Goal: Task Accomplishment & Management: Complete application form

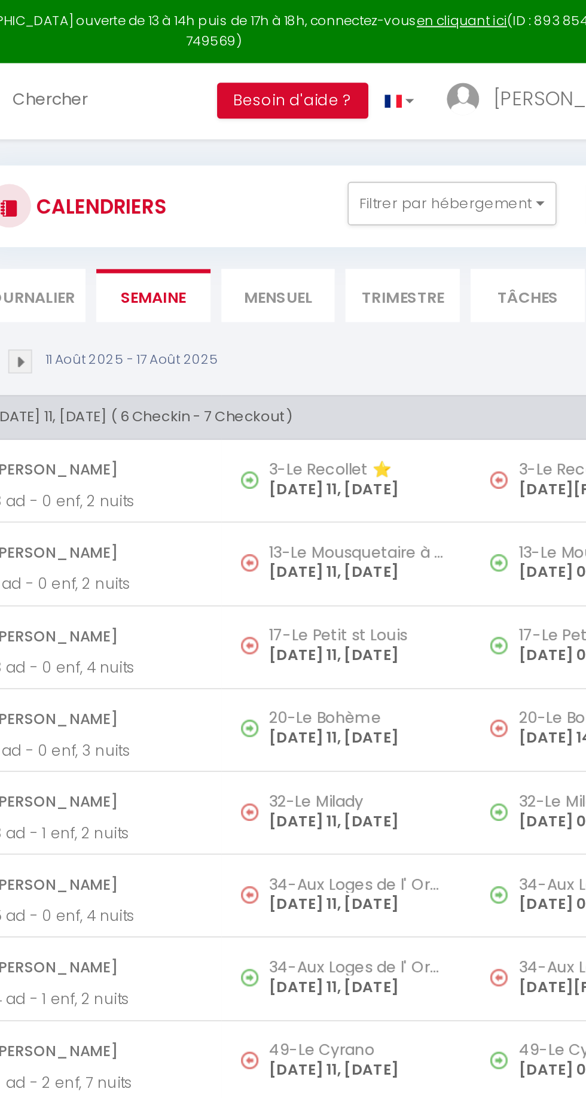
click at [336, 163] on li "Mensuel" at bounding box center [328, 162] width 63 height 29
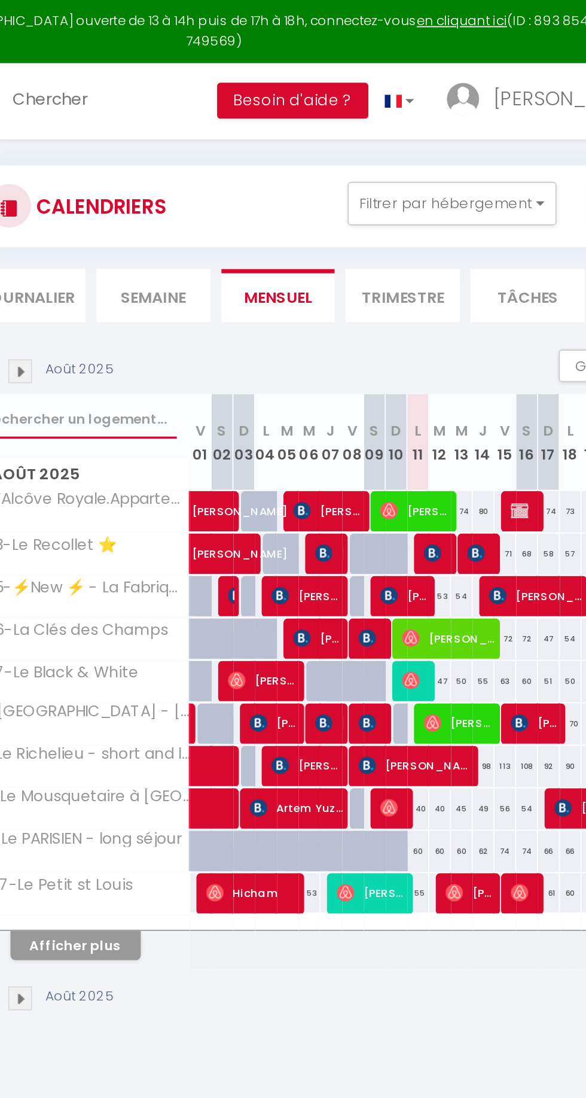
click at [233, 232] on input "text" at bounding box center [220, 231] width 106 height 22
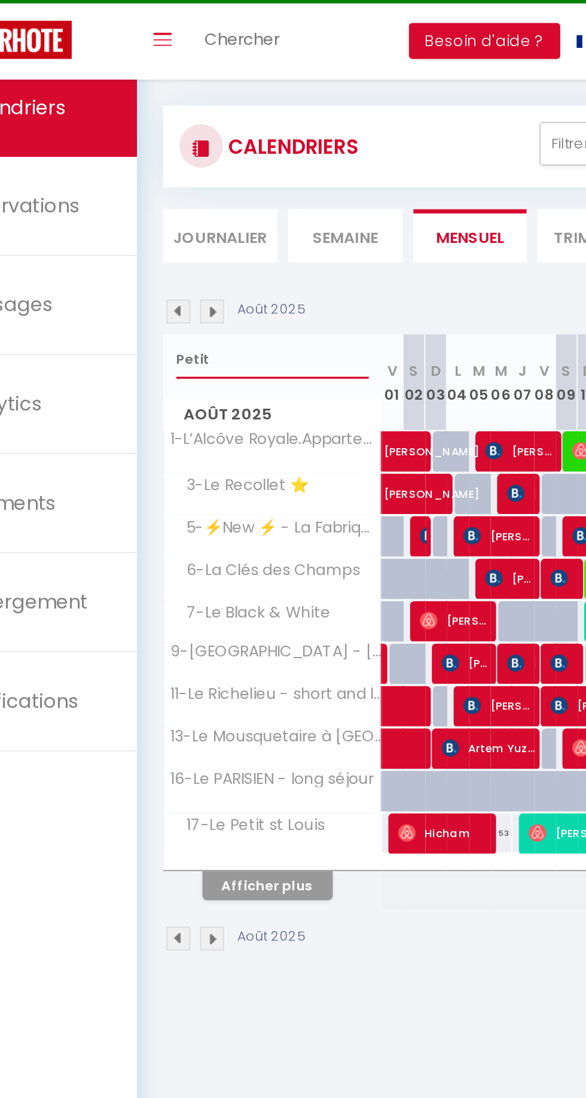
type input "Petit"
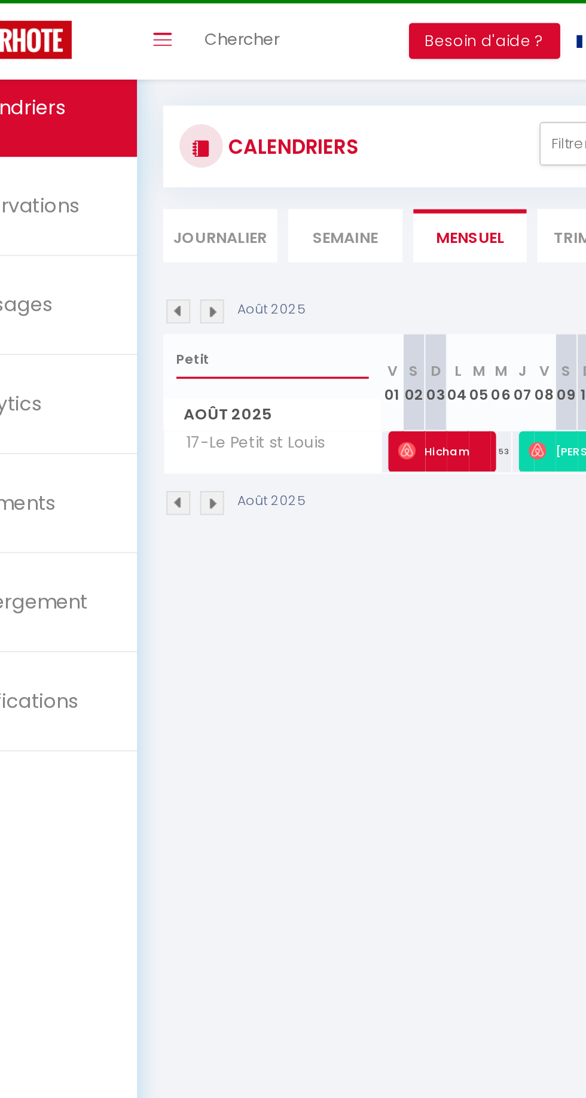
click at [176, 231] on input "Petit" at bounding box center [220, 231] width 106 height 22
click at [178, 232] on input "Petit" at bounding box center [220, 231] width 106 height 22
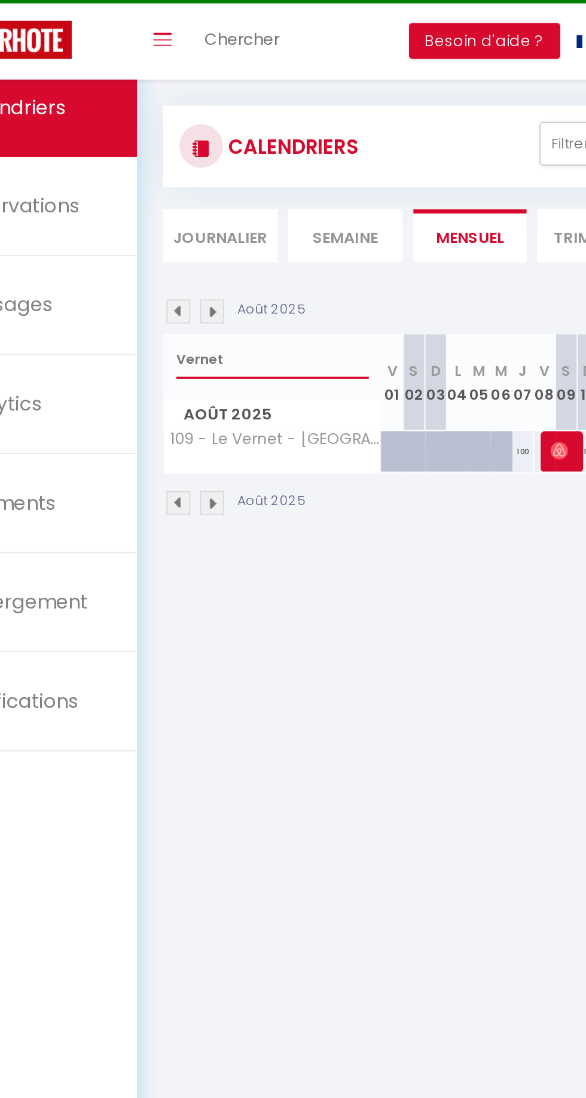
type input "Vernet"
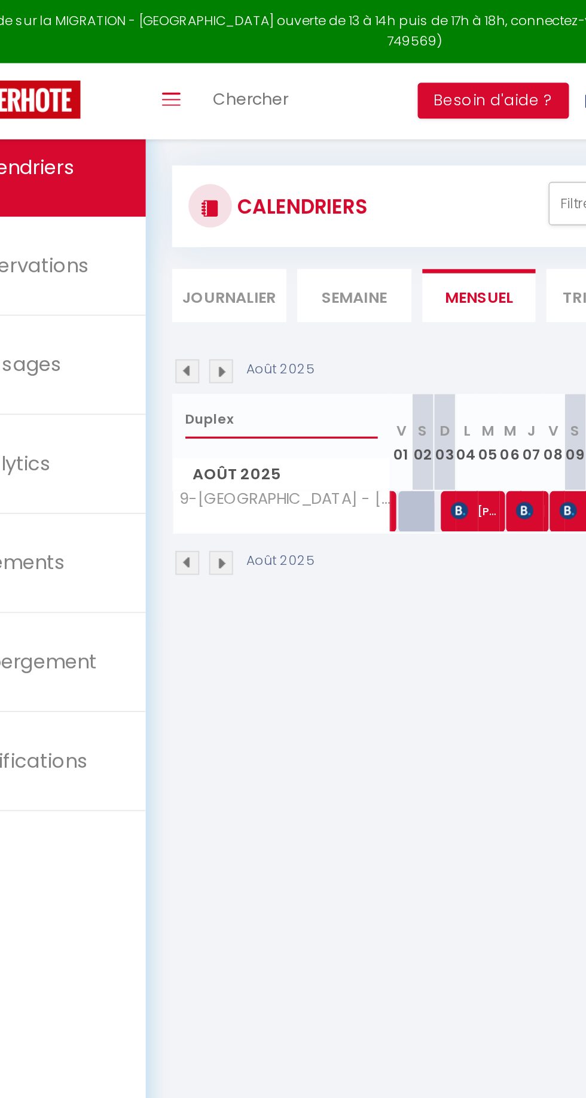
click at [178, 226] on input "Duplex" at bounding box center [220, 231] width 106 height 22
click at [178, 235] on input "Duplex" at bounding box center [220, 231] width 106 height 22
click at [184, 228] on input "Duplex" at bounding box center [220, 231] width 106 height 22
click at [187, 234] on input "Duplex" at bounding box center [220, 231] width 106 height 22
type input "Ulysse"
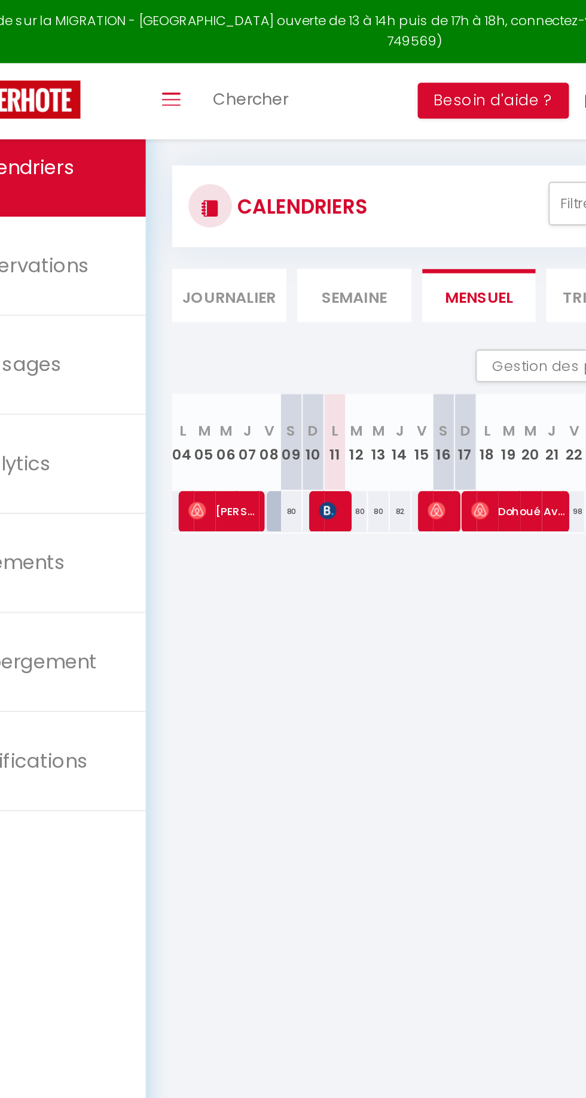
scroll to position [0, 181]
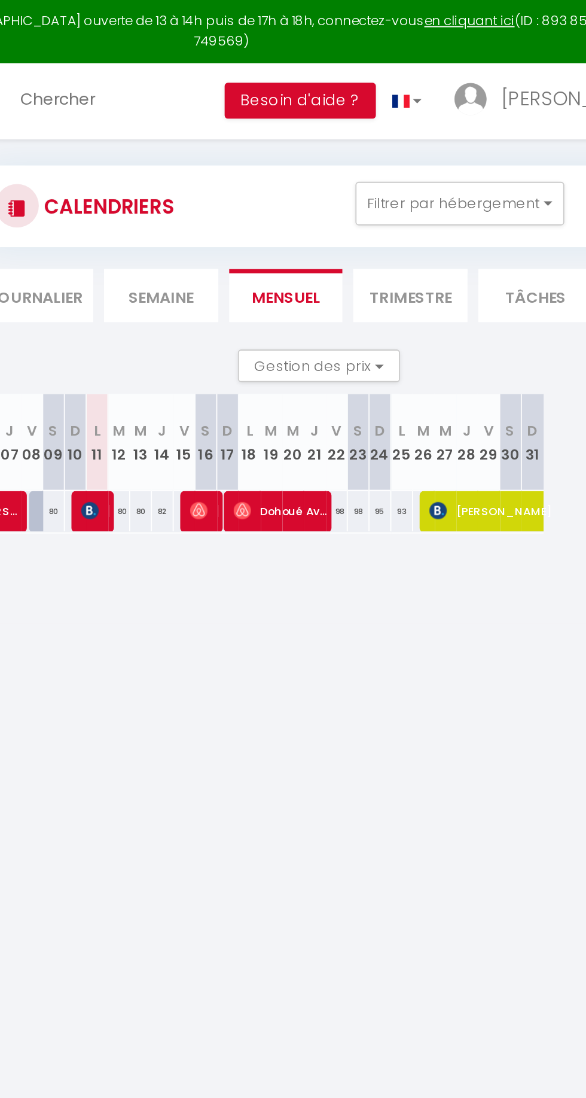
click at [394, 163] on li "Trimestre" at bounding box center [397, 162] width 63 height 29
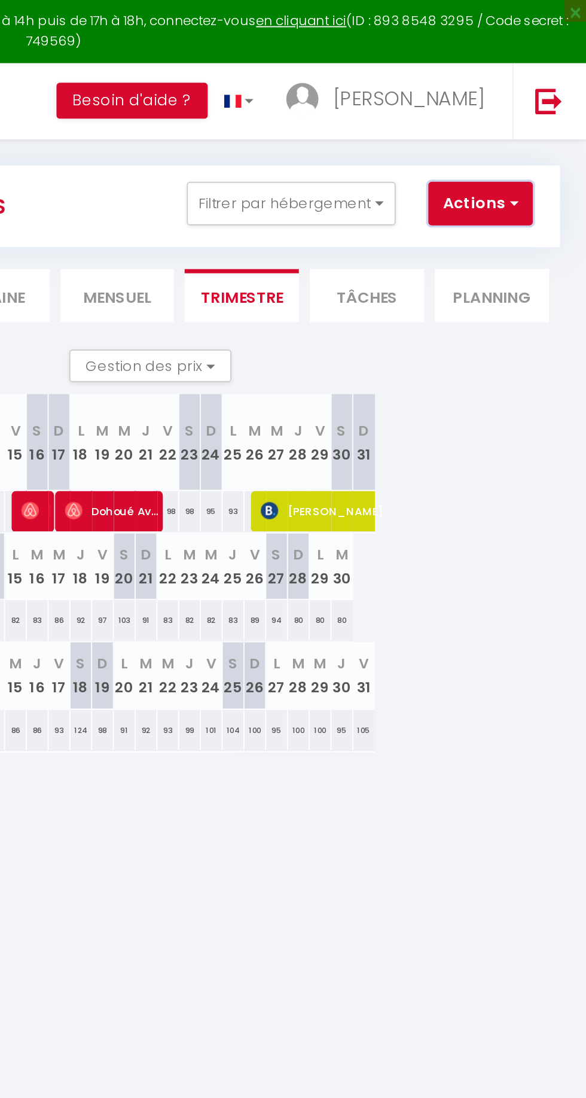
click at [515, 116] on button "Actions" at bounding box center [528, 112] width 57 height 24
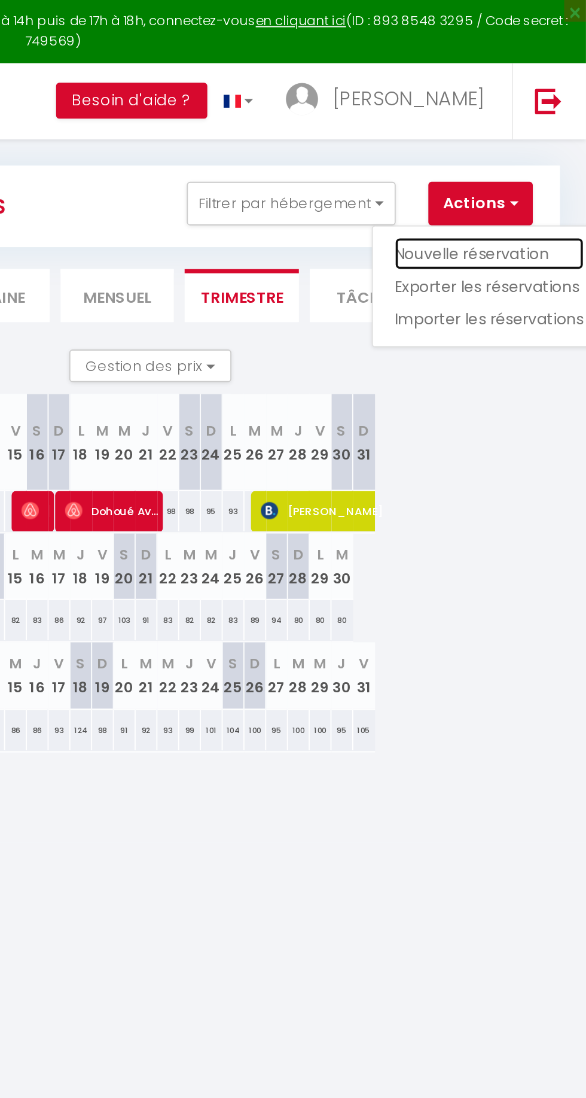
click at [490, 133] on link "Nouvelle réservation" at bounding box center [533, 139] width 104 height 18
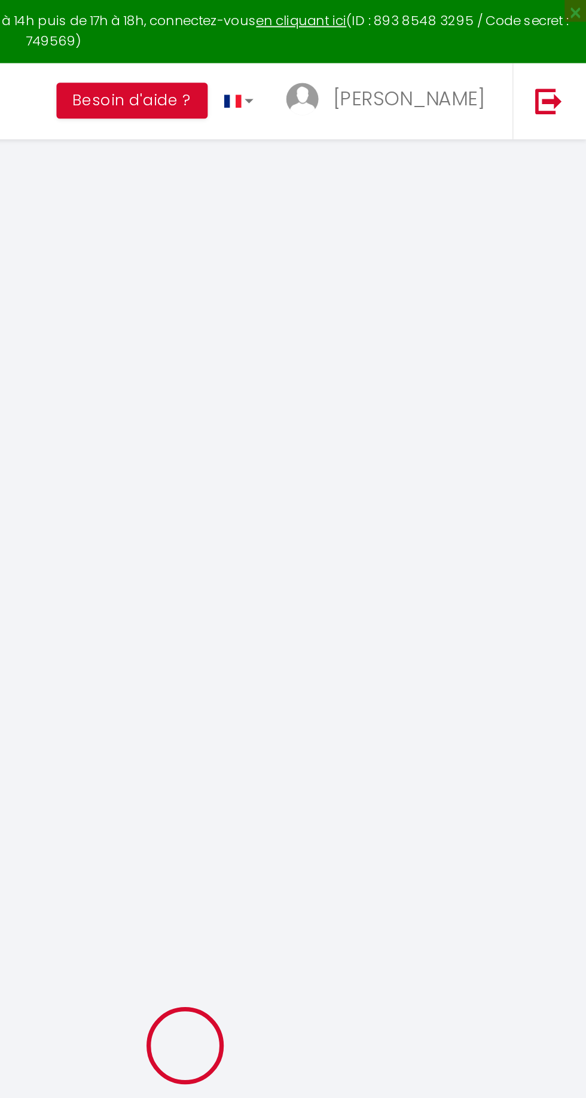
select select
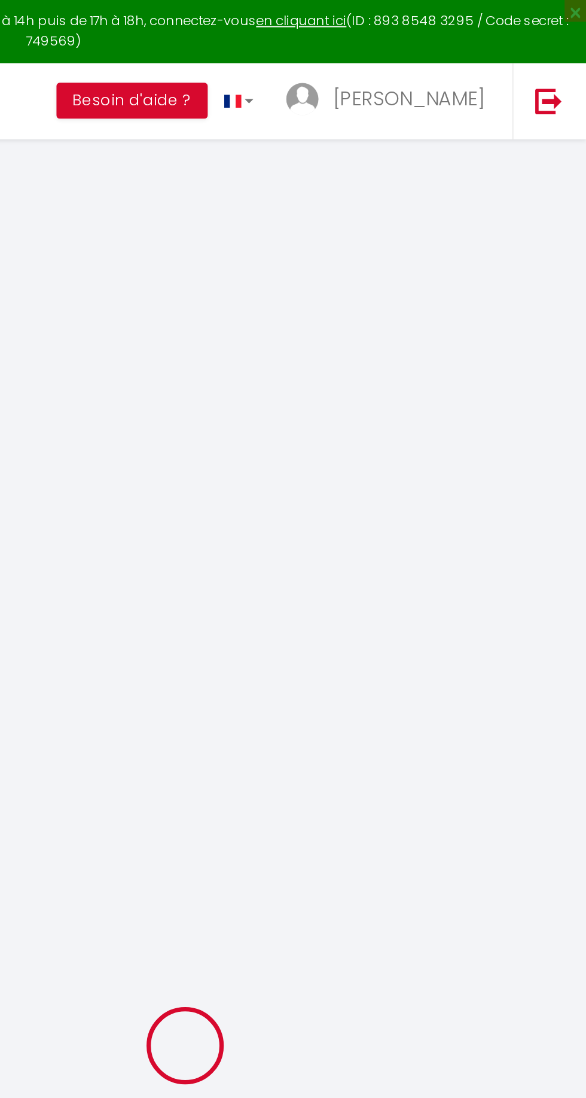
select select
checkbox input "false"
select select
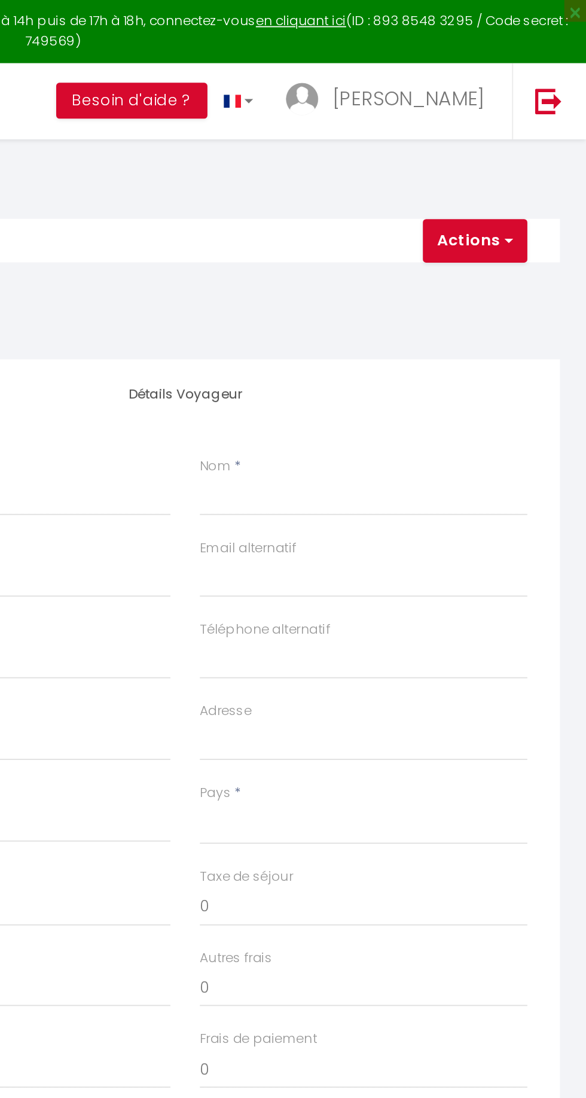
select select
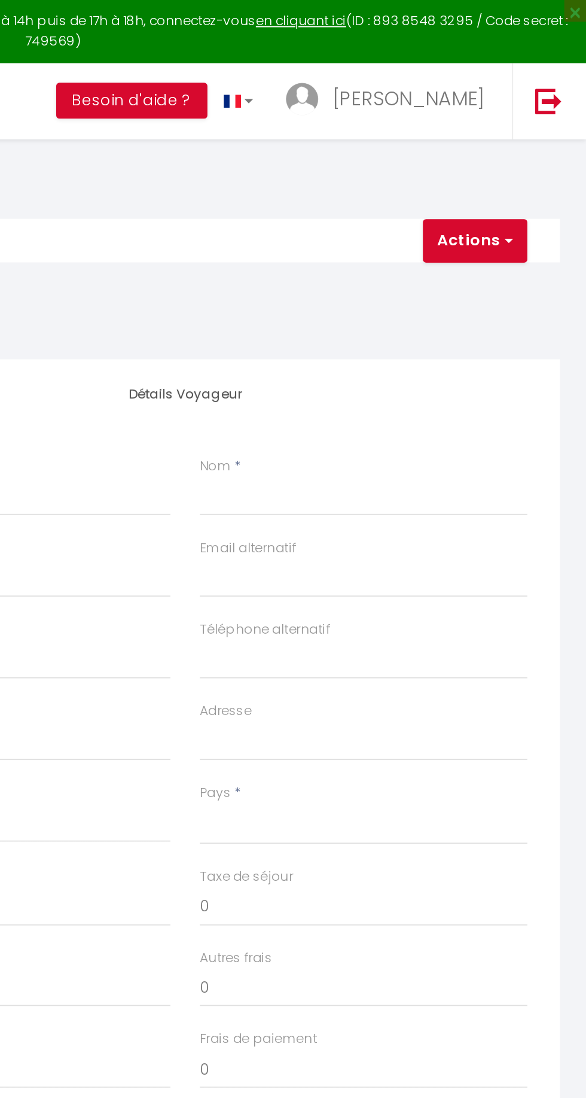
checkbox input "false"
select select
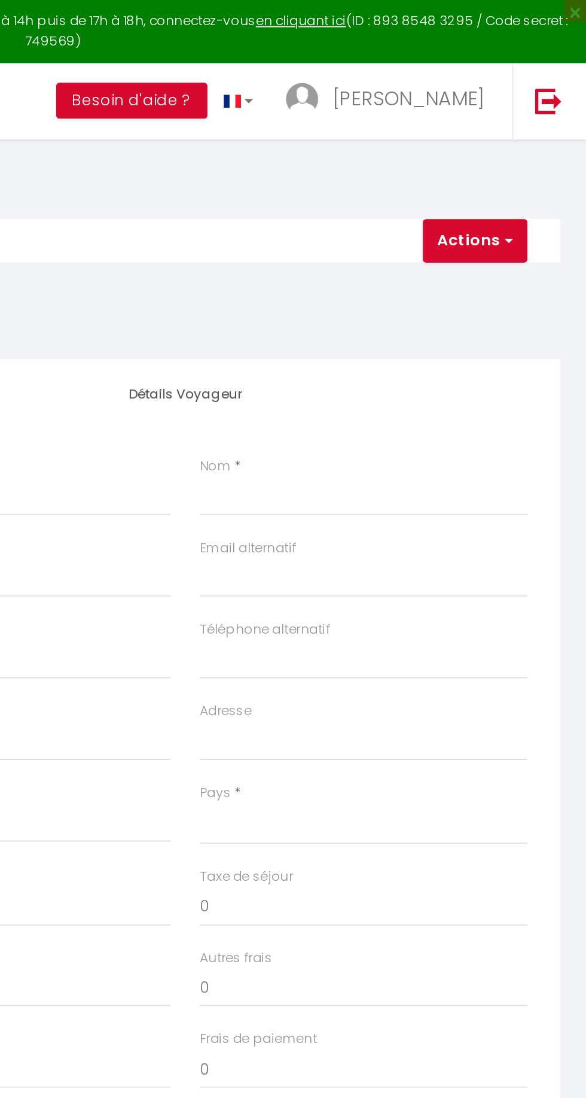
select select
checkbox input "false"
select select
click at [332, 269] on input "Prénom" at bounding box center [268, 273] width 180 height 22
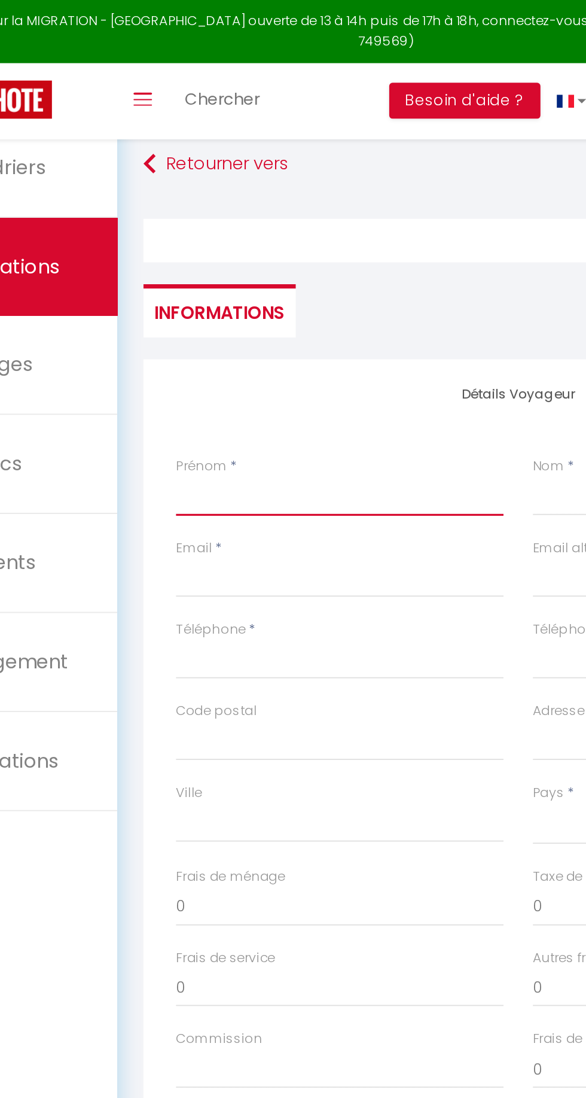
type input "P"
select select
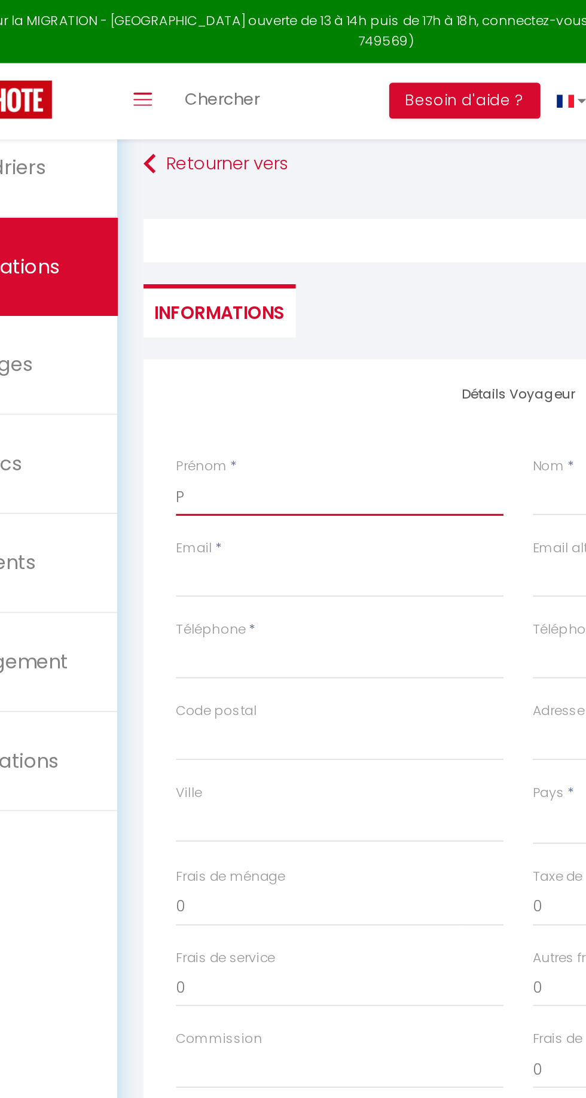
select select
checkbox input "false"
type input "Pr"
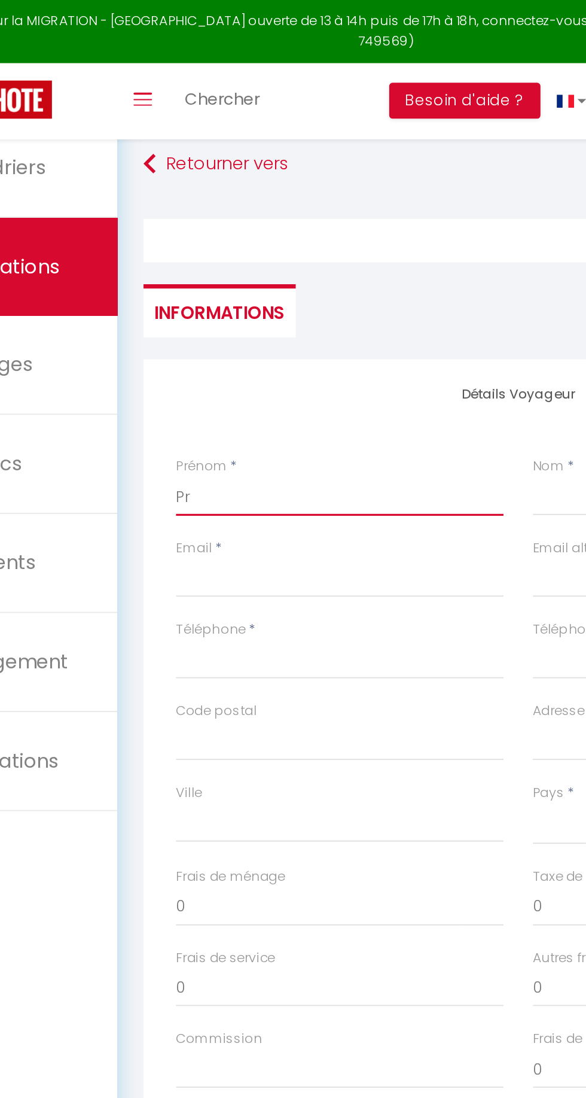
select select
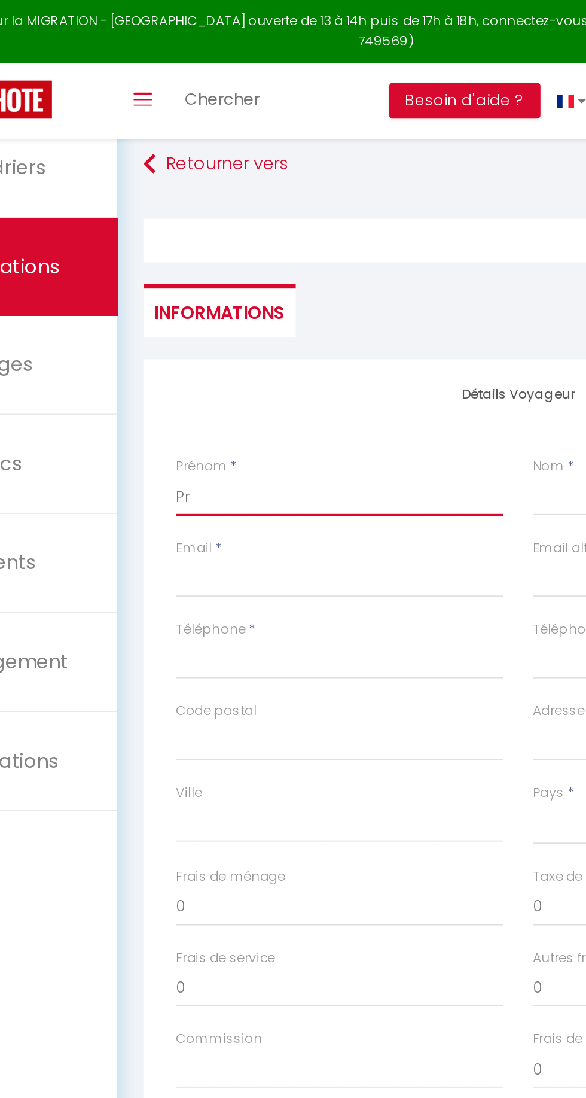
select select
checkbox input "false"
type input "Pro"
select select
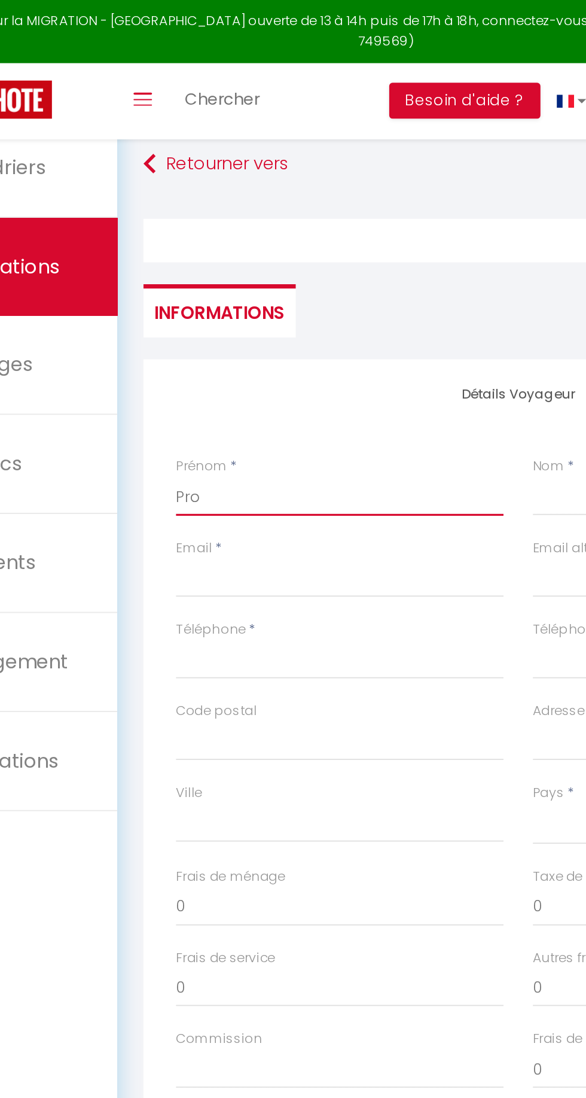
select select
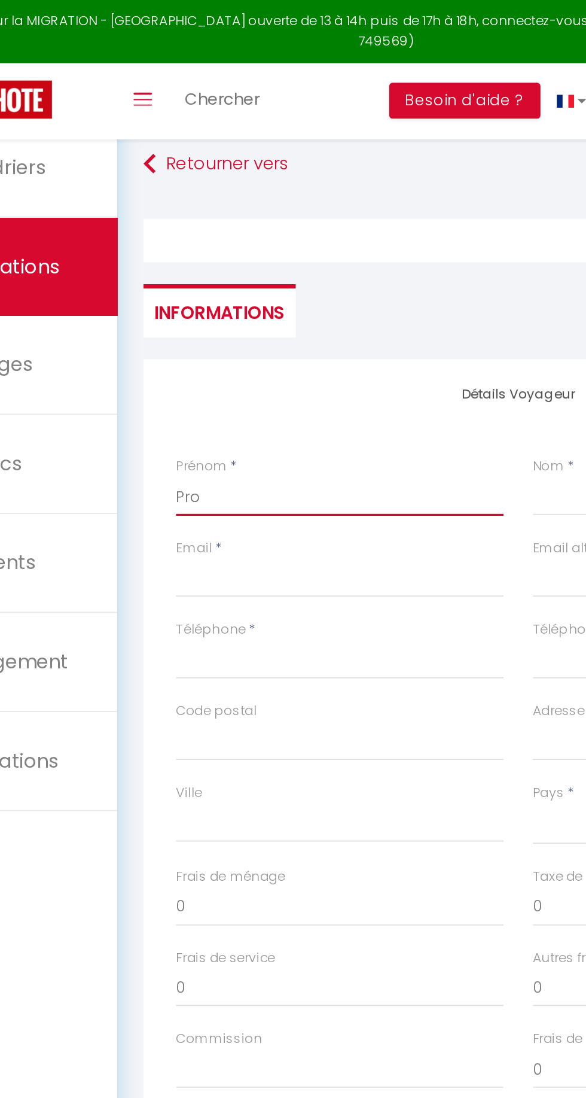
select select
checkbox input "false"
type input "Prop"
select select
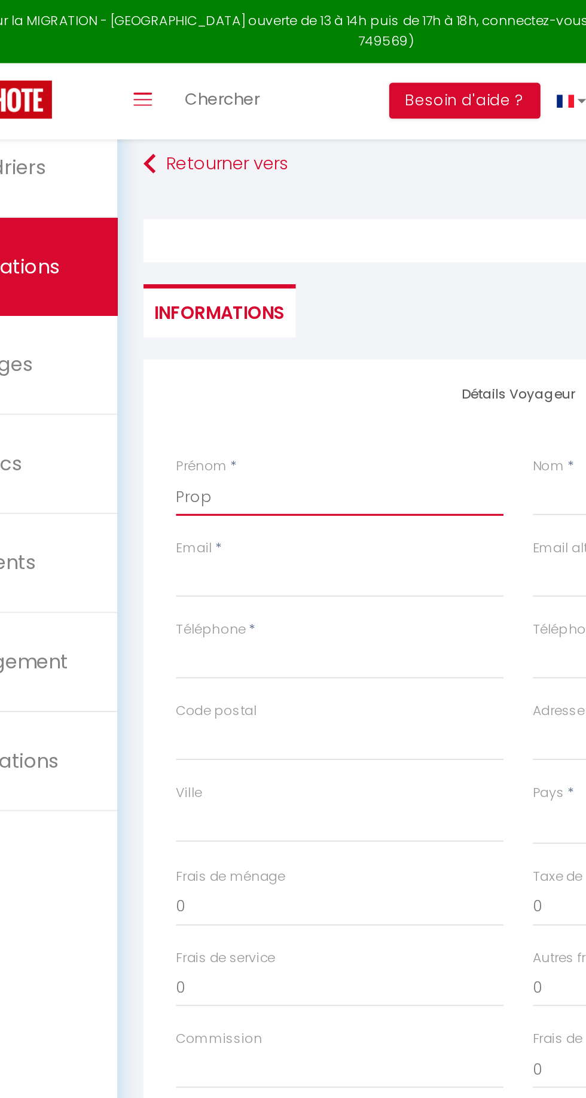
select select
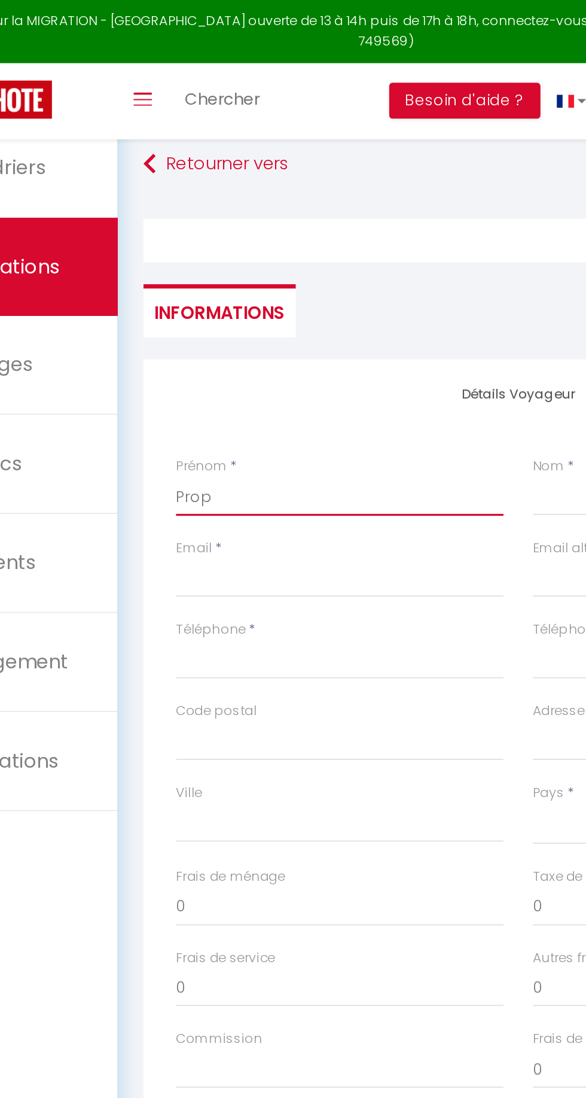
checkbox input "false"
type input "Propriétaires"
select select
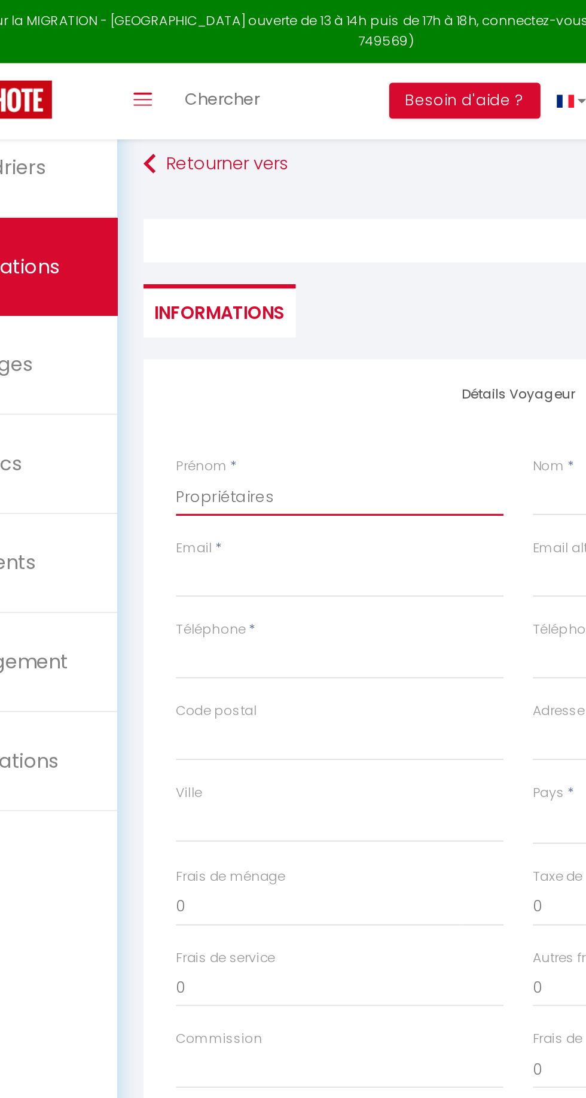
select select
checkbox input "false"
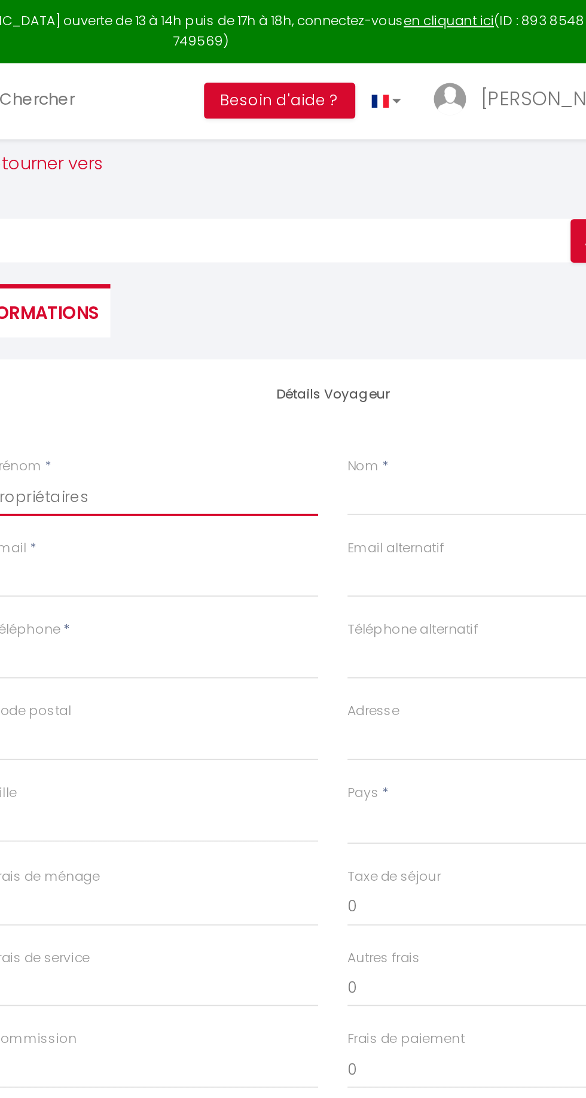
type input "Propriétaires"
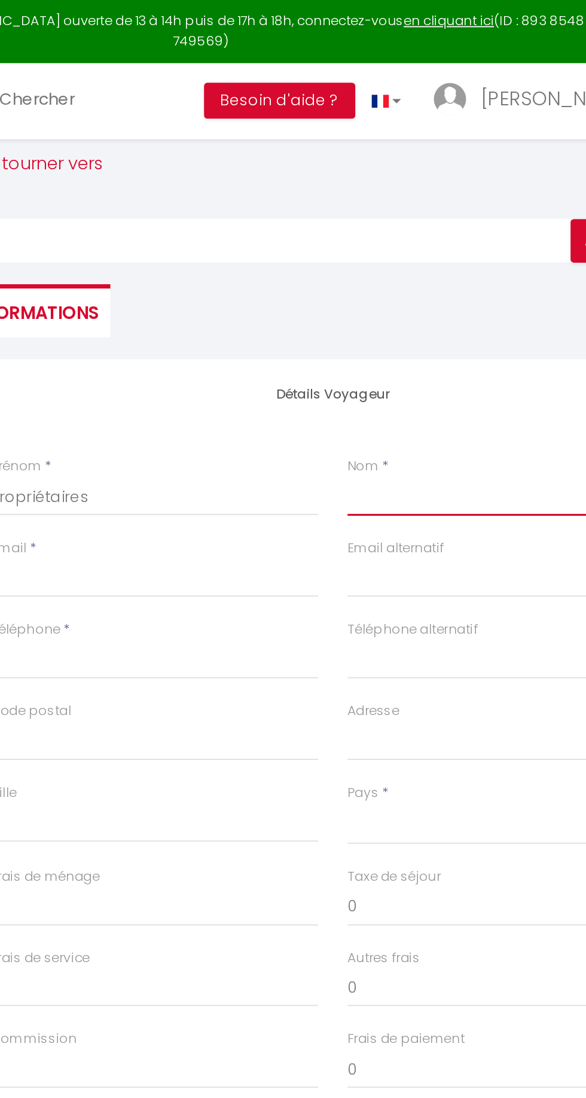
click at [401, 275] on input "Nom" at bounding box center [464, 273] width 180 height 22
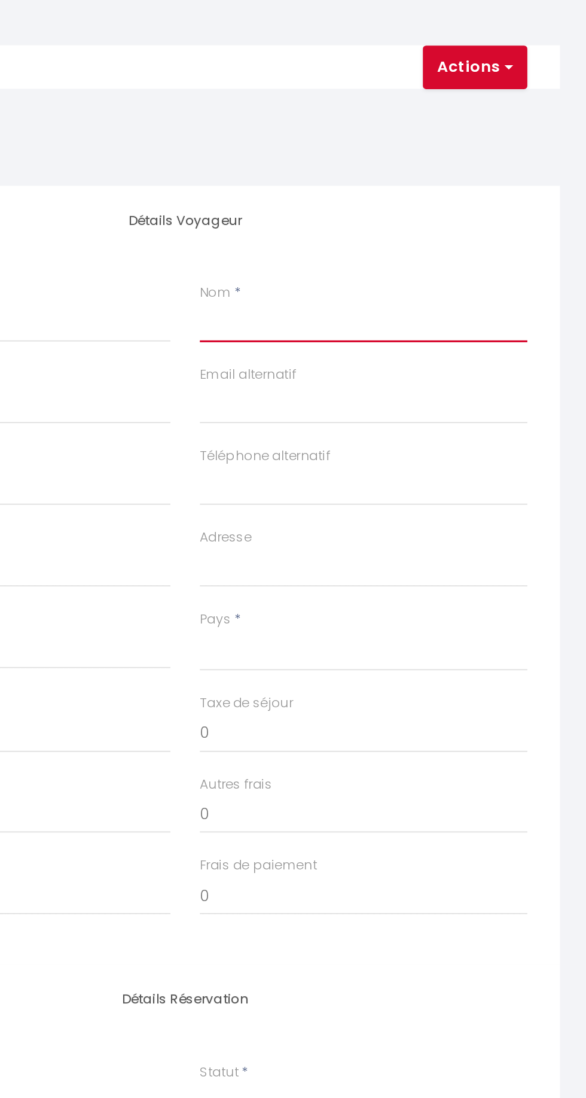
type input "P"
select select
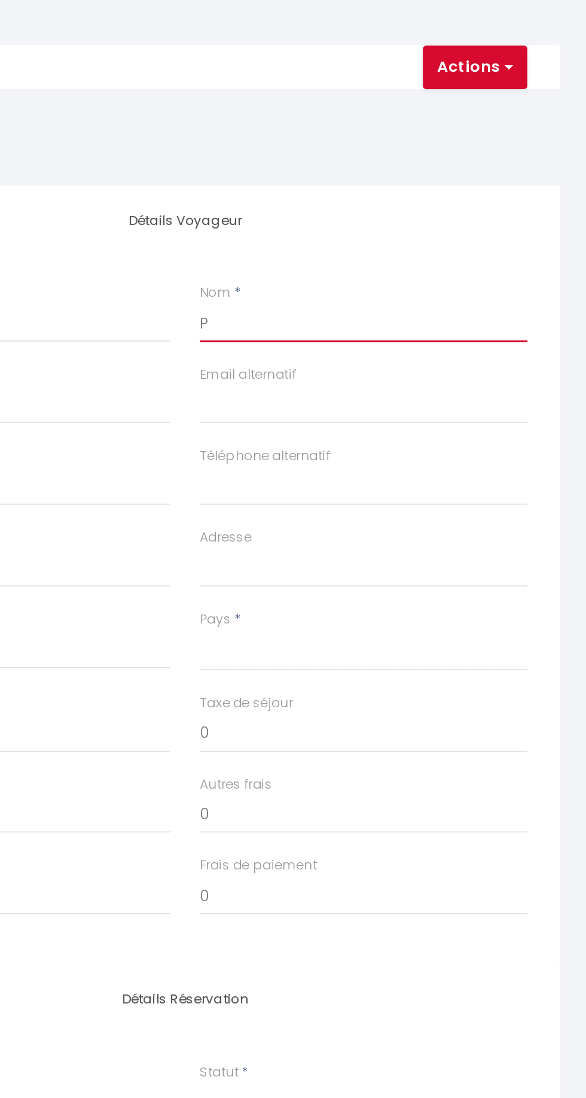
select select
checkbox input "false"
type input "Pr"
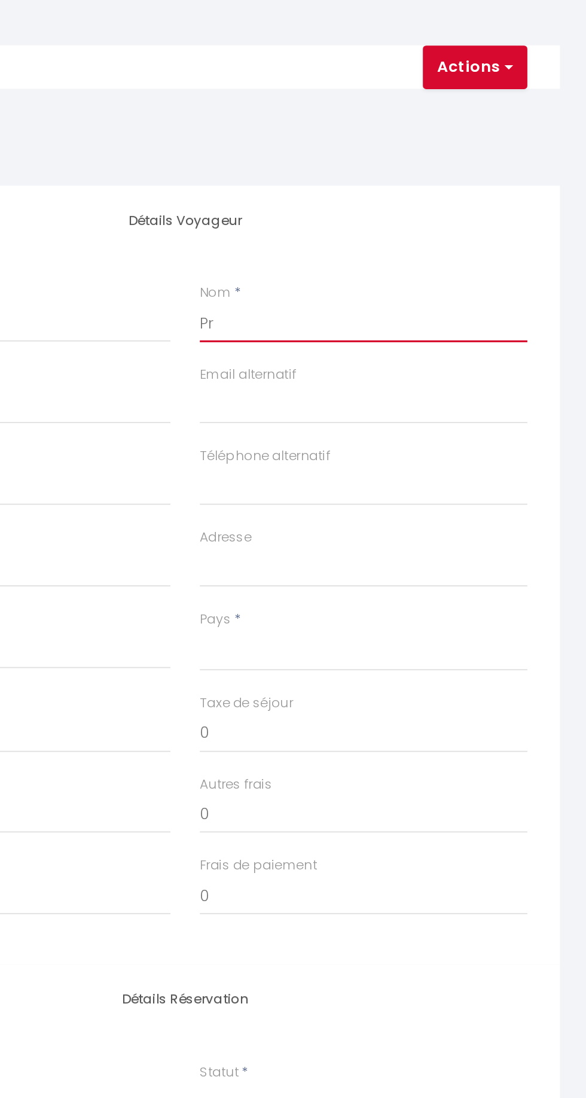
select select
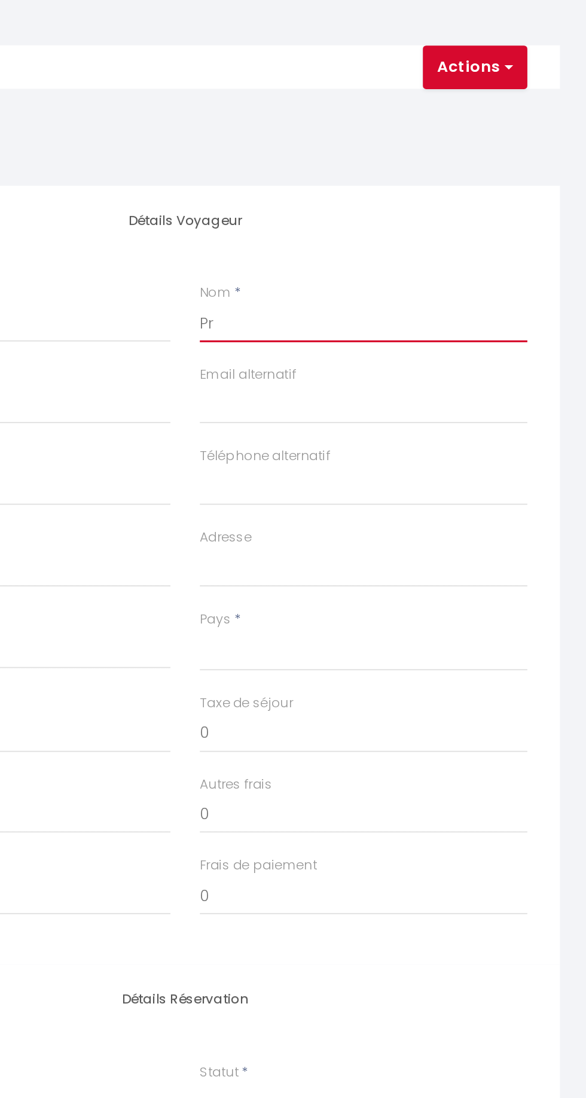
select select
checkbox input "false"
type input "Pro"
select select
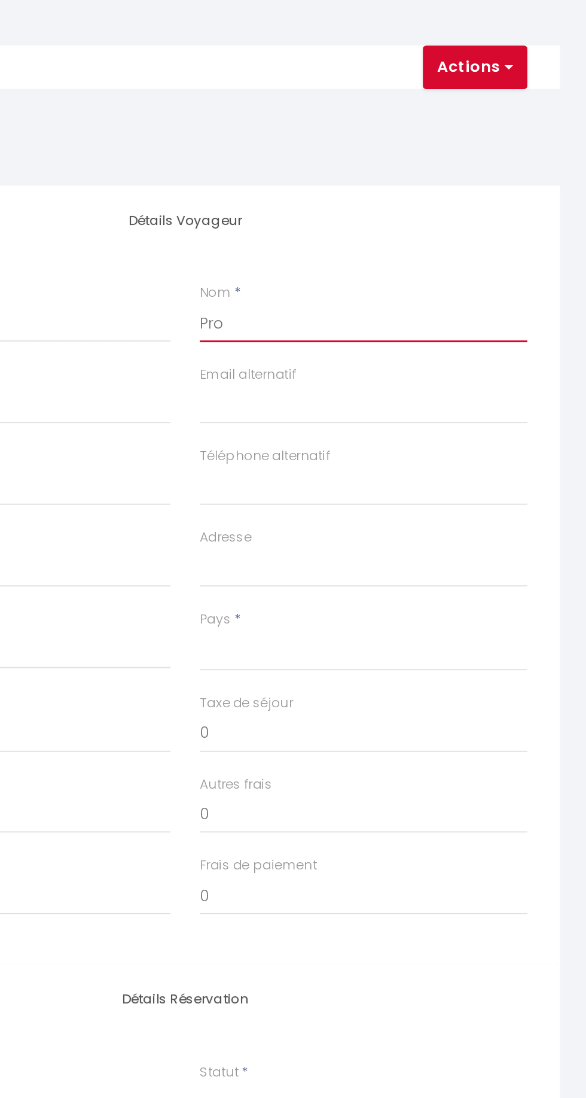
select select
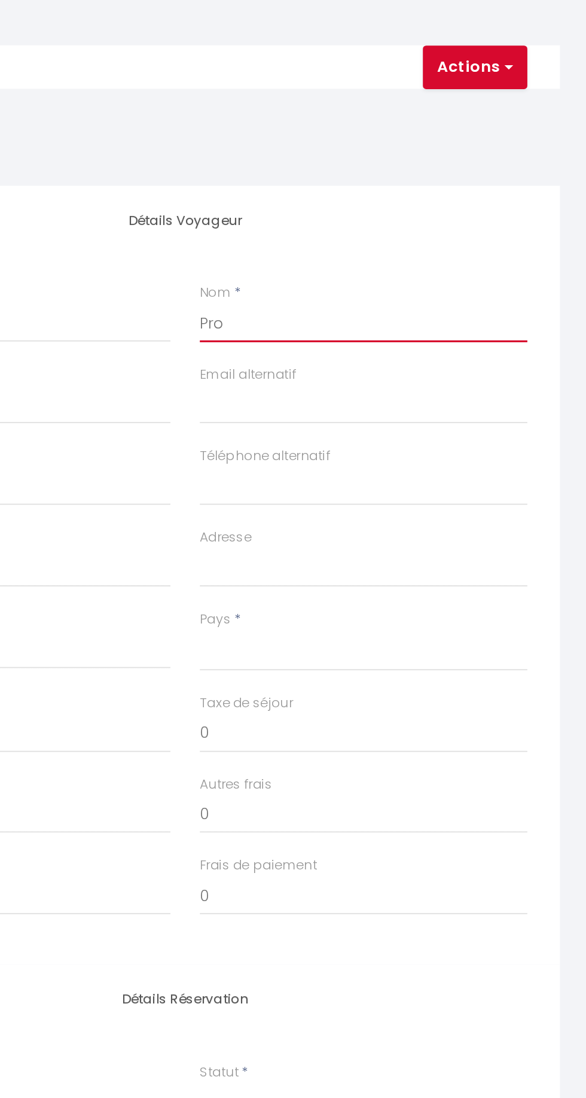
select select
checkbox input "false"
type input "Prop"
select select
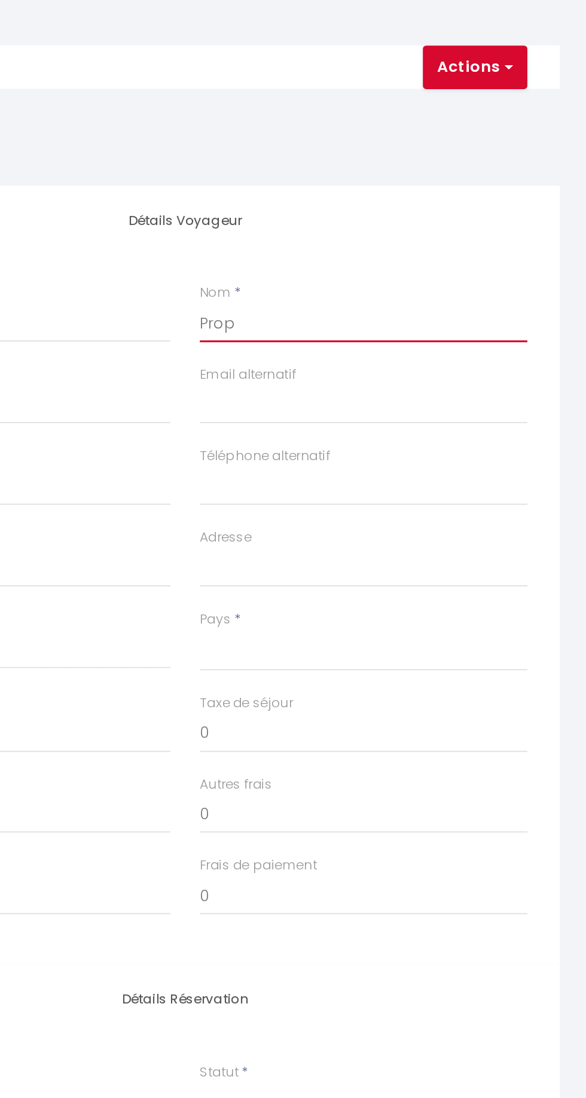
select select
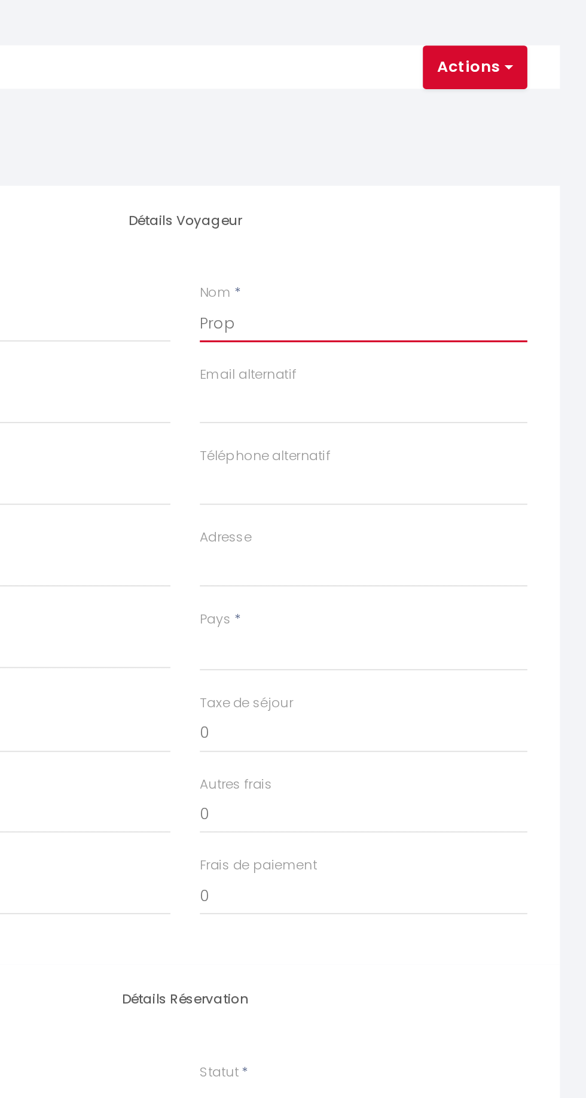
checkbox input "false"
type input "Propriétaires"
select select
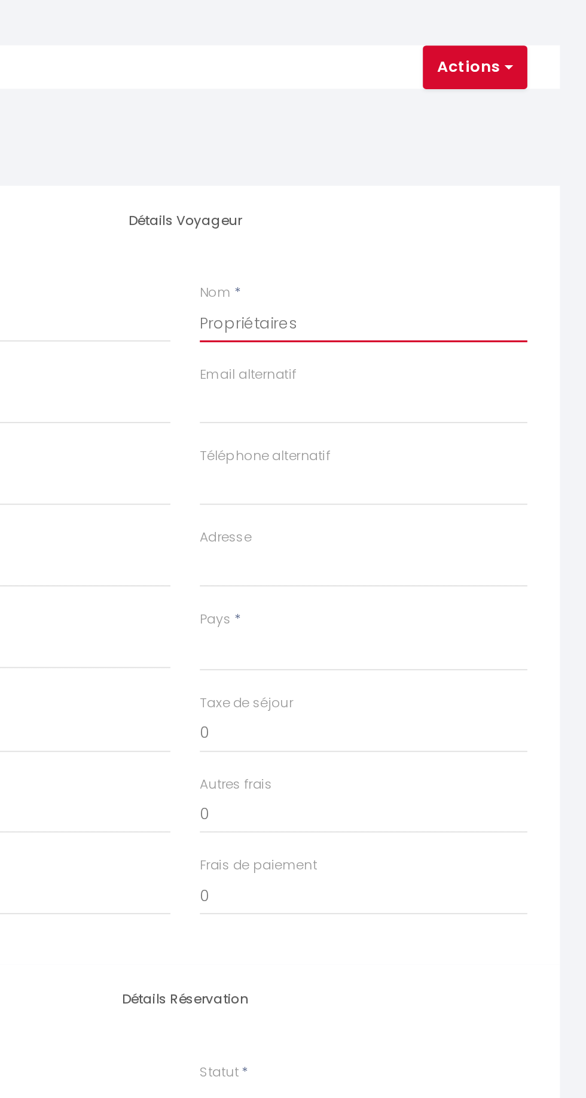
select select
checkbox input "false"
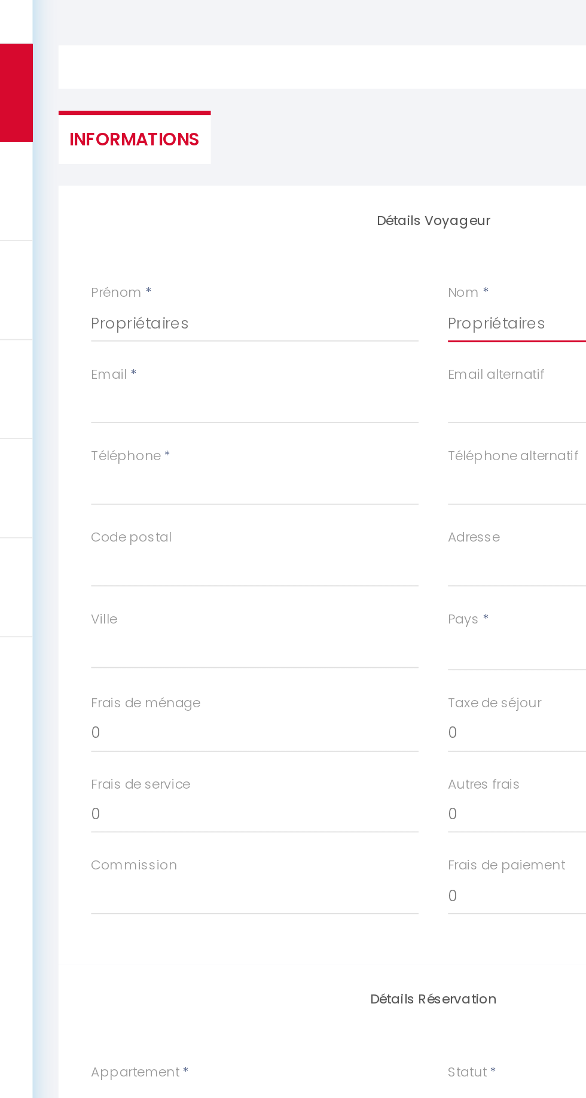
type input "Propriétaires"
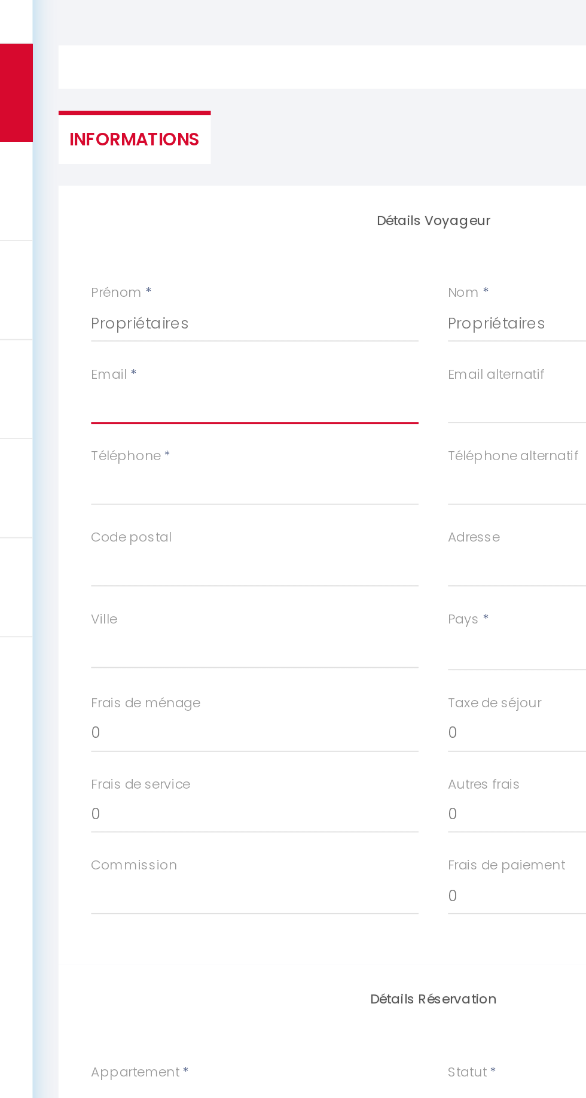
click at [197, 315] on input "Email client" at bounding box center [268, 318] width 180 height 22
type input "c"
select select
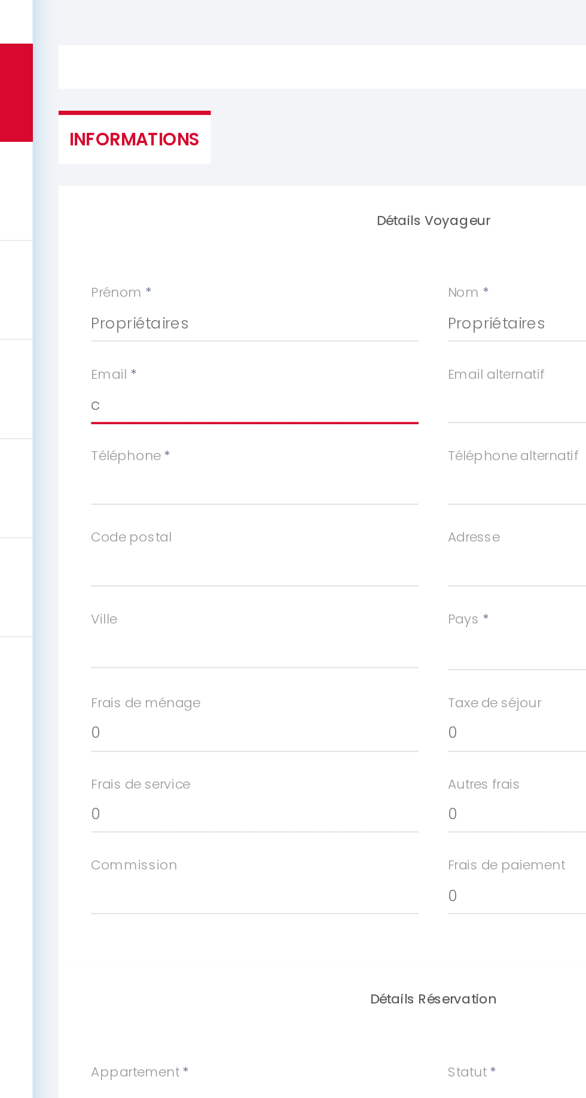
select select
checkbox input "false"
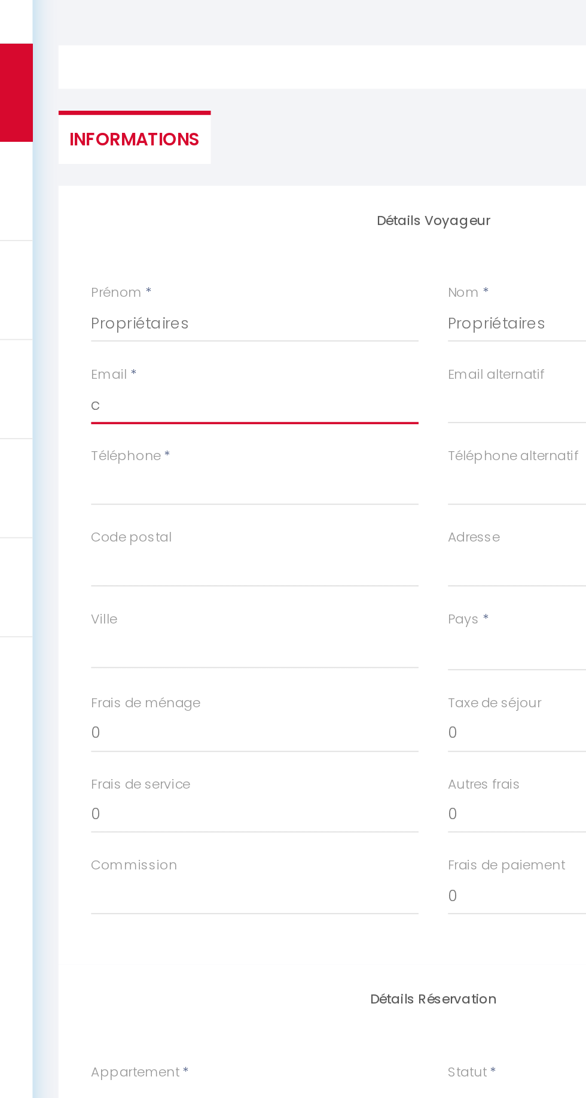
type input "co"
select select
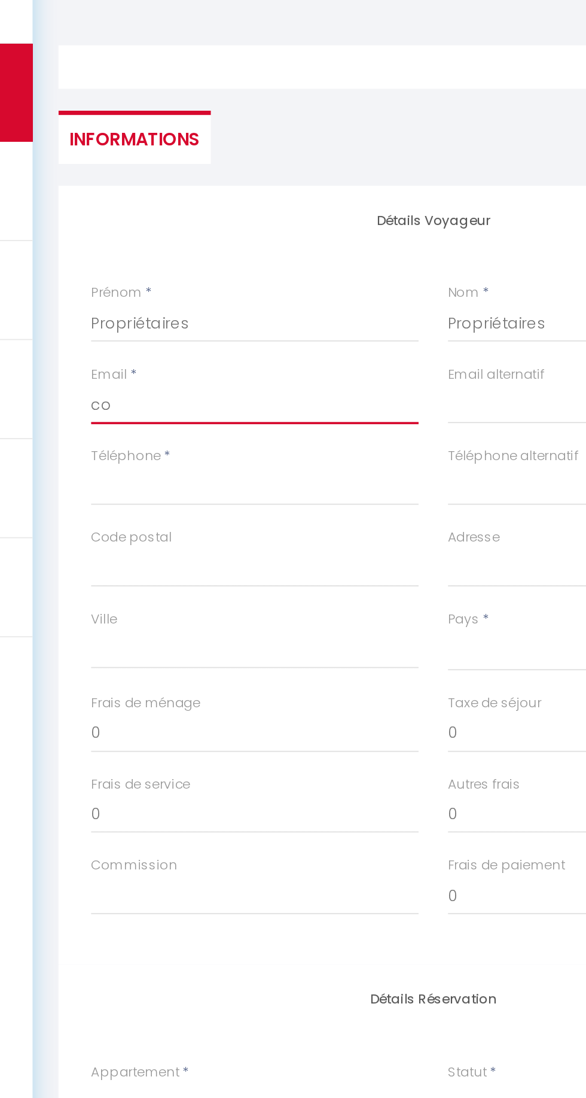
select select
checkbox input "false"
type input "con"
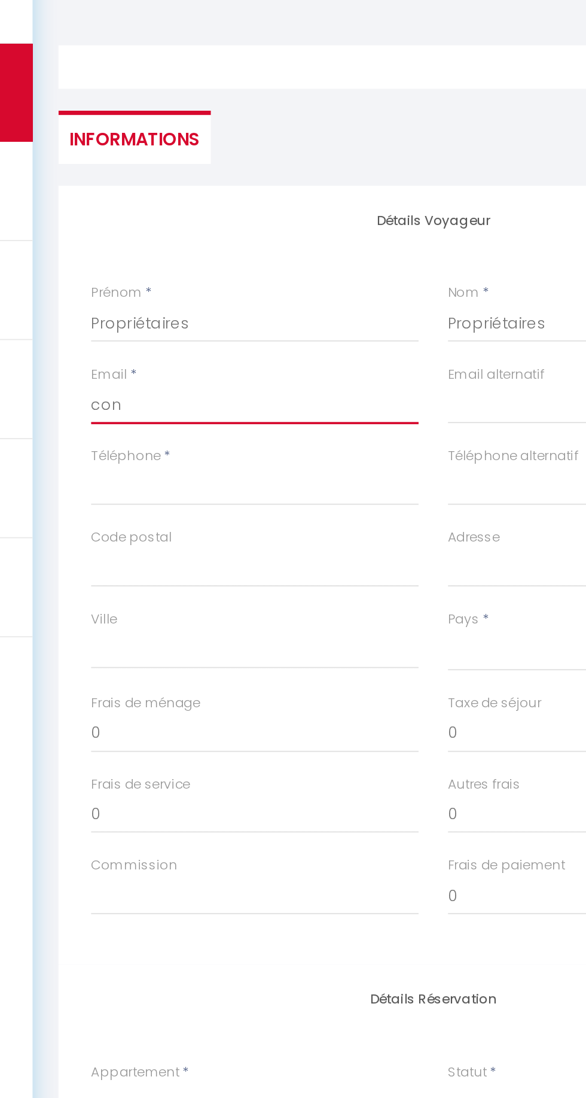
select select
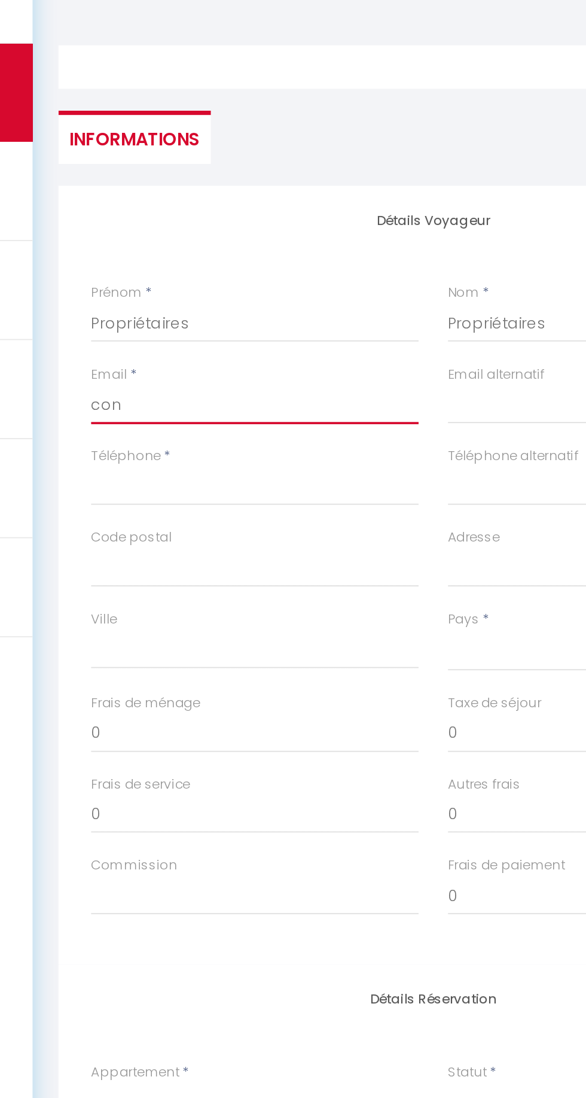
select select
checkbox input "false"
type input "cont"
select select
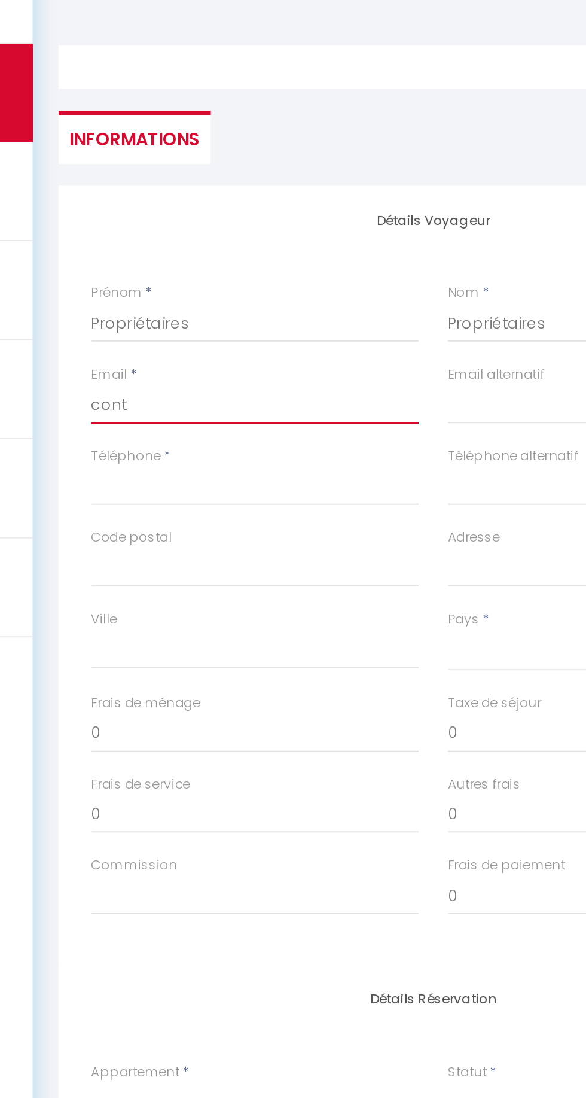
select select
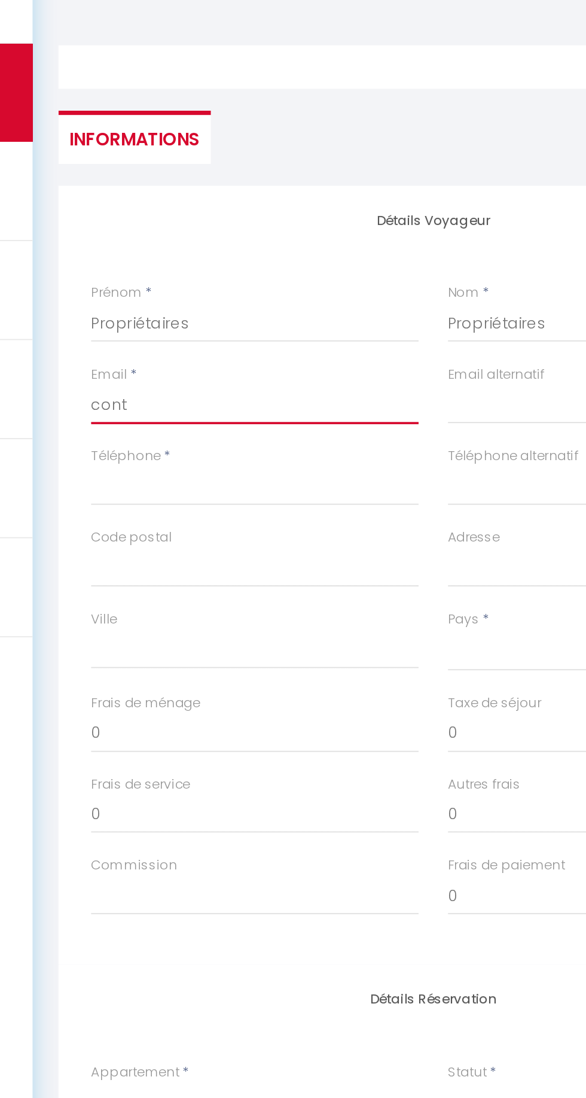
select select
checkbox input "false"
type input "conta"
select select
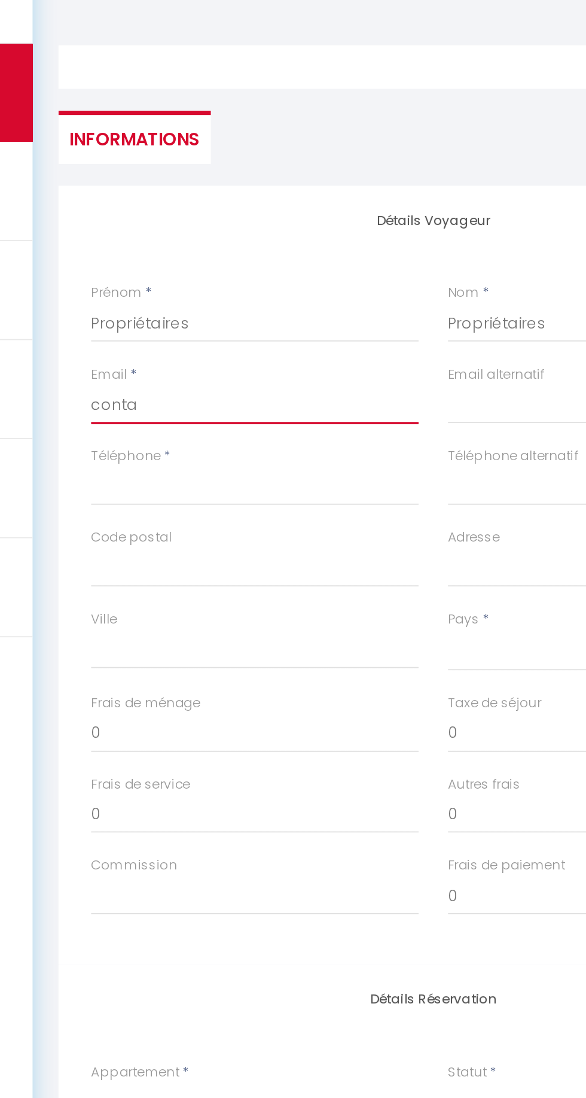
select select
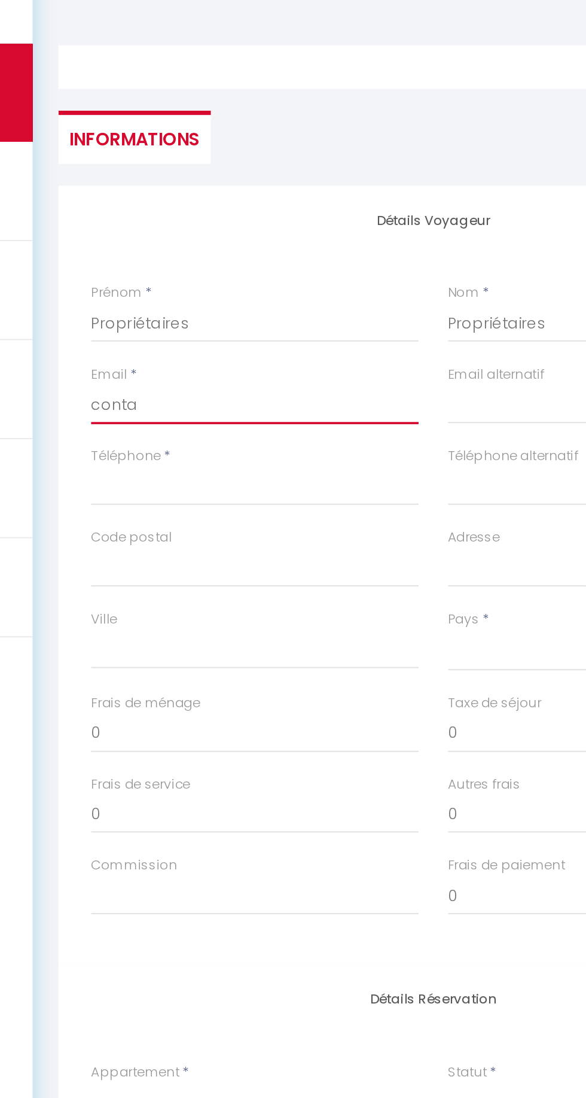
checkbox input "false"
type input "contac"
select select
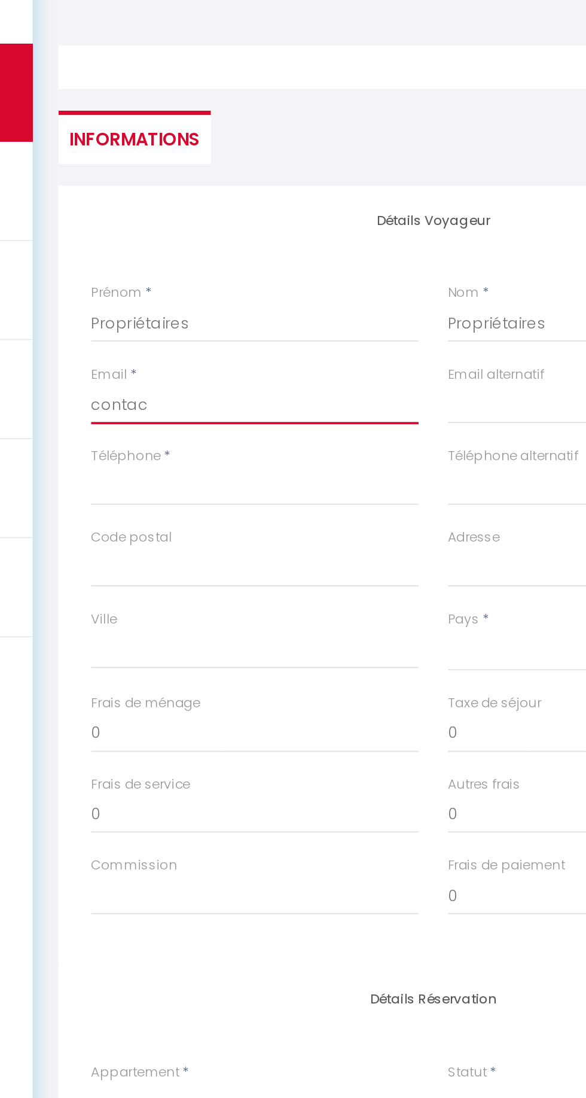
select select
checkbox input "false"
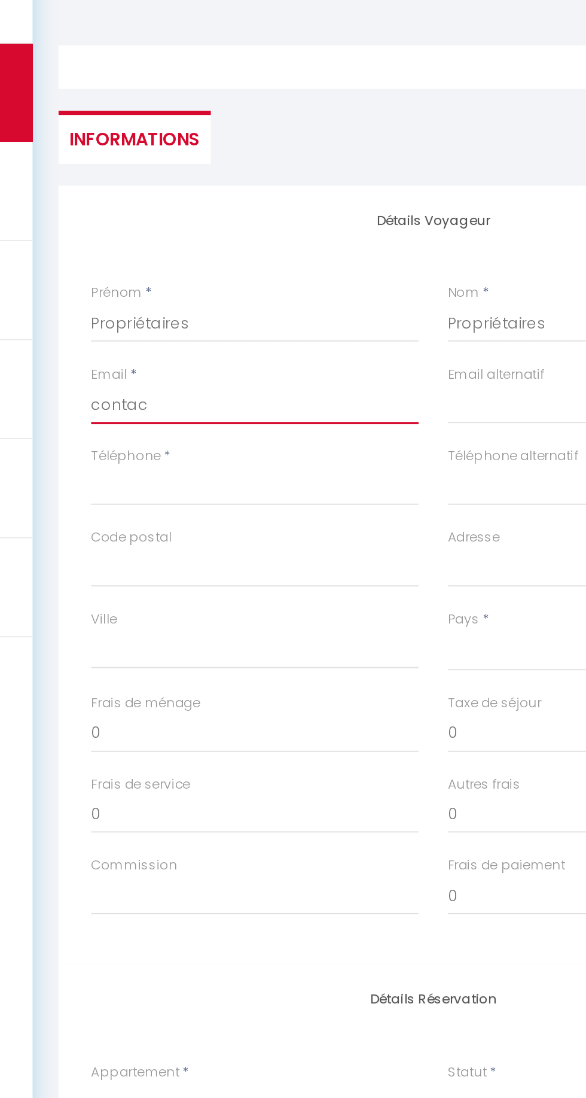
type input "contact"
select select
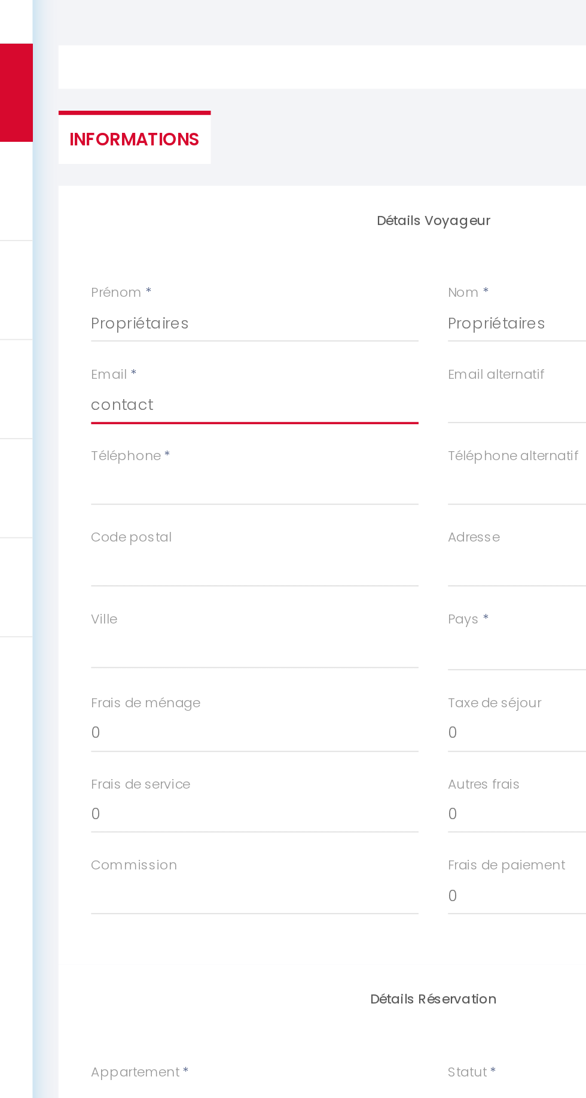
select select
checkbox input "false"
type input "contact@"
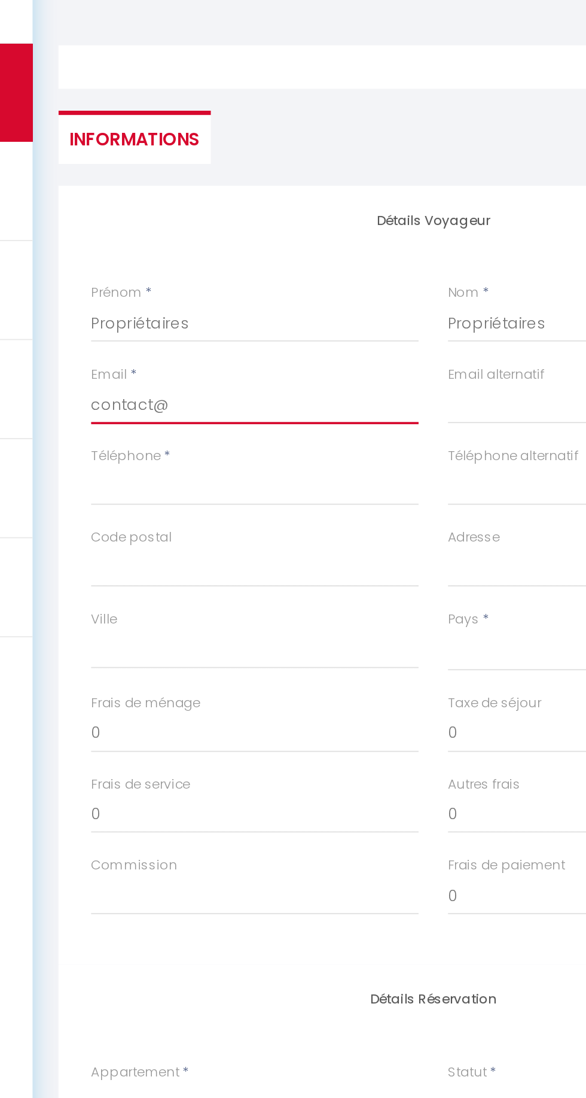
select select
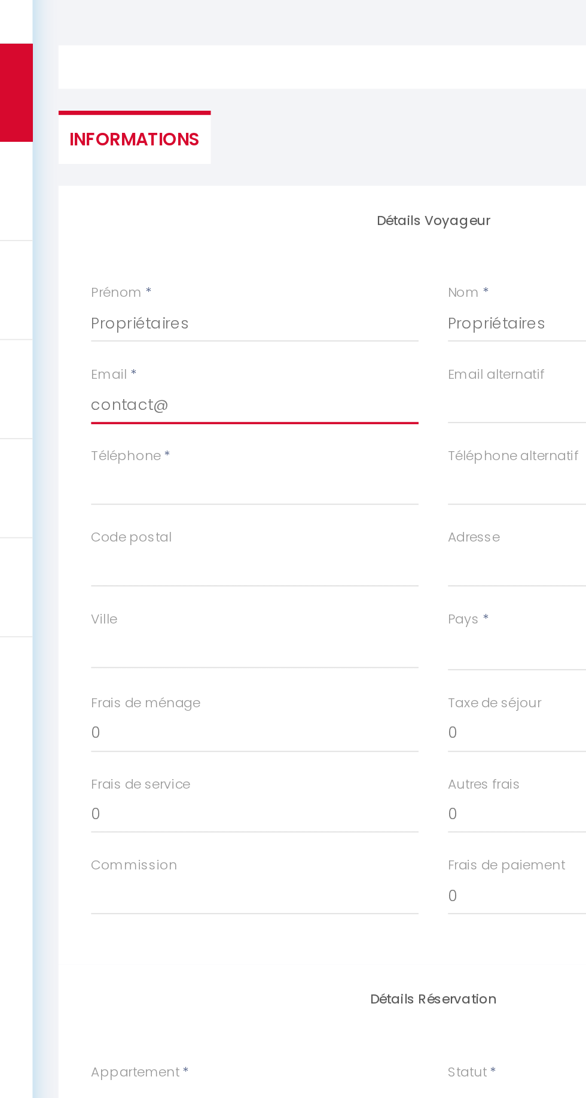
select select
checkbox input "false"
type input "contact@l"
select select
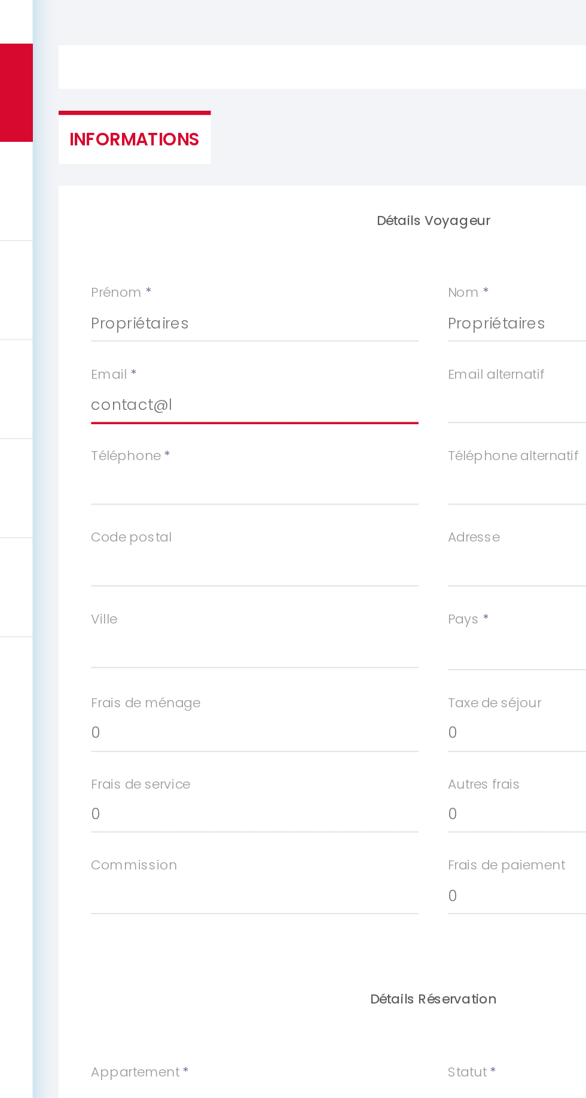
select select
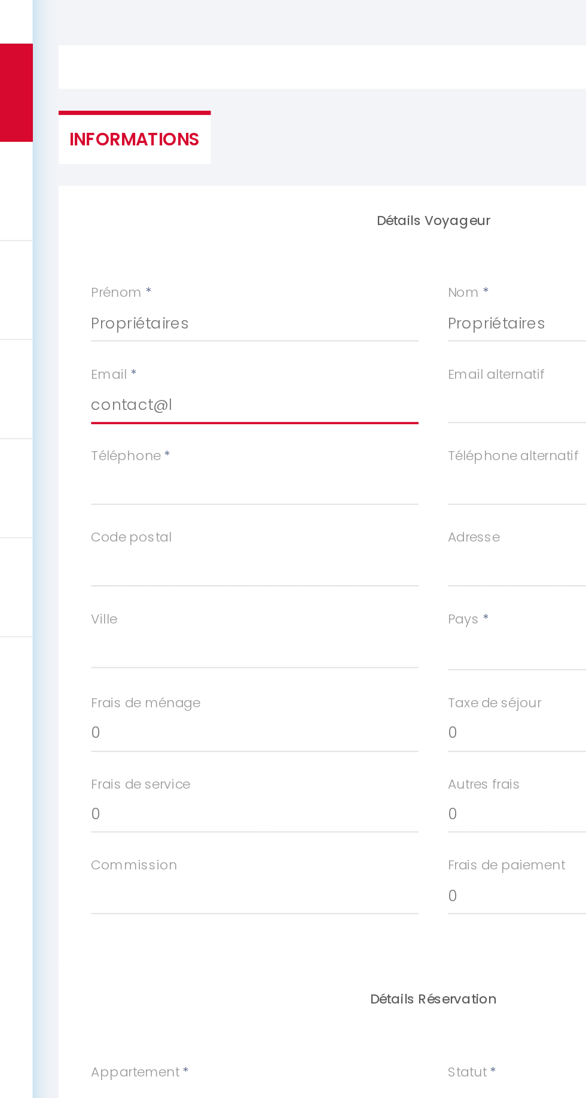
select select
checkbox input "false"
type input "contact@la"
select select
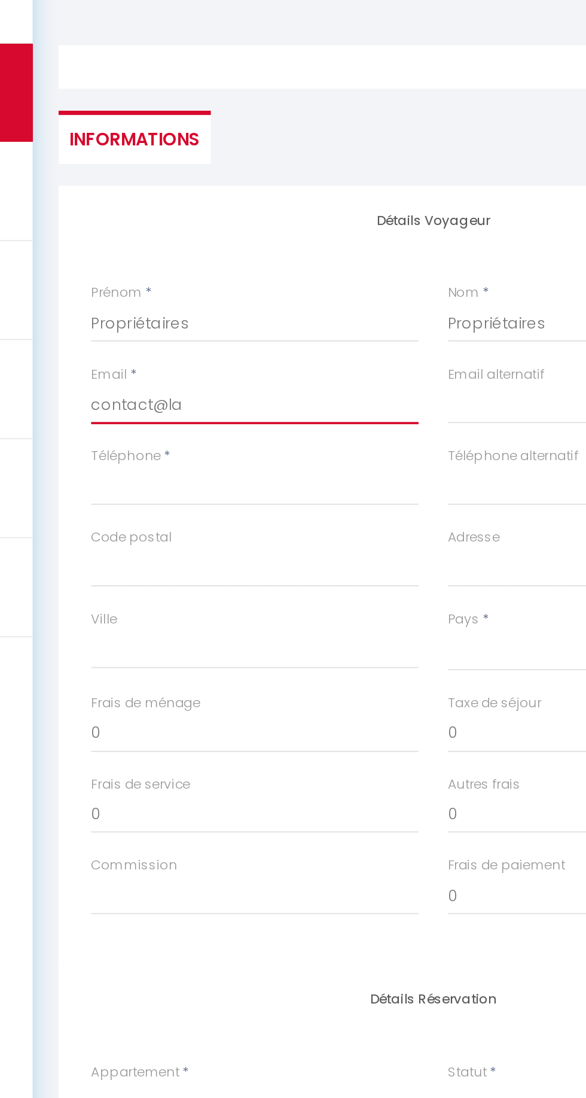
select select
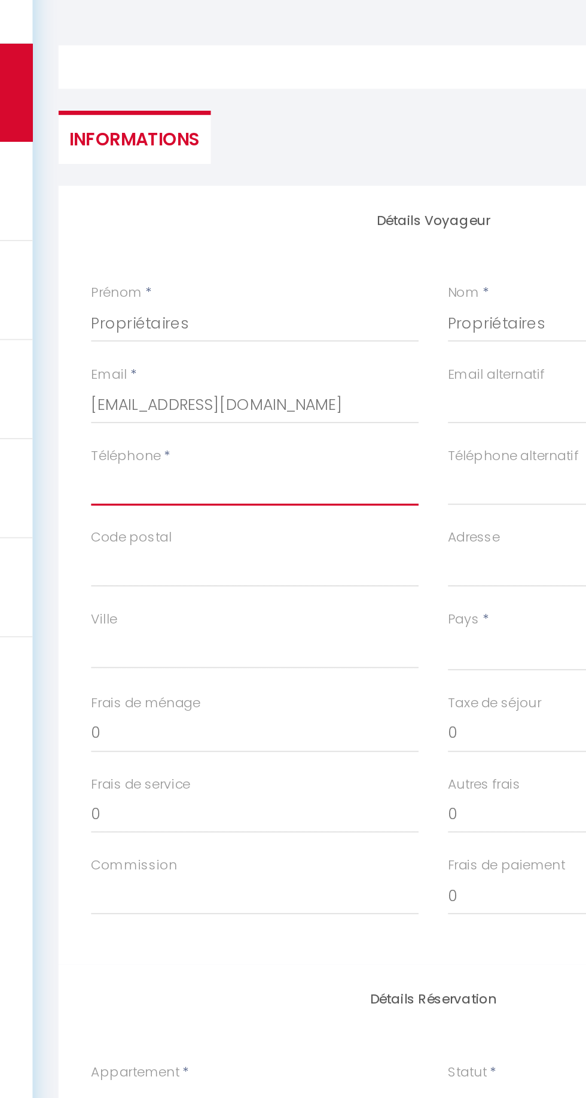
click at [204, 360] on input "Téléphone" at bounding box center [268, 363] width 180 height 22
click at [202, 360] on input "00000⁰0000" at bounding box center [268, 363] width 180 height 22
click at [199, 361] on input "00000⁰0000" at bounding box center [268, 363] width 180 height 22
click at [202, 366] on input "00000⁰0000" at bounding box center [268, 363] width 180 height 22
click at [212, 369] on input "00000⁰0000" at bounding box center [268, 363] width 180 height 22
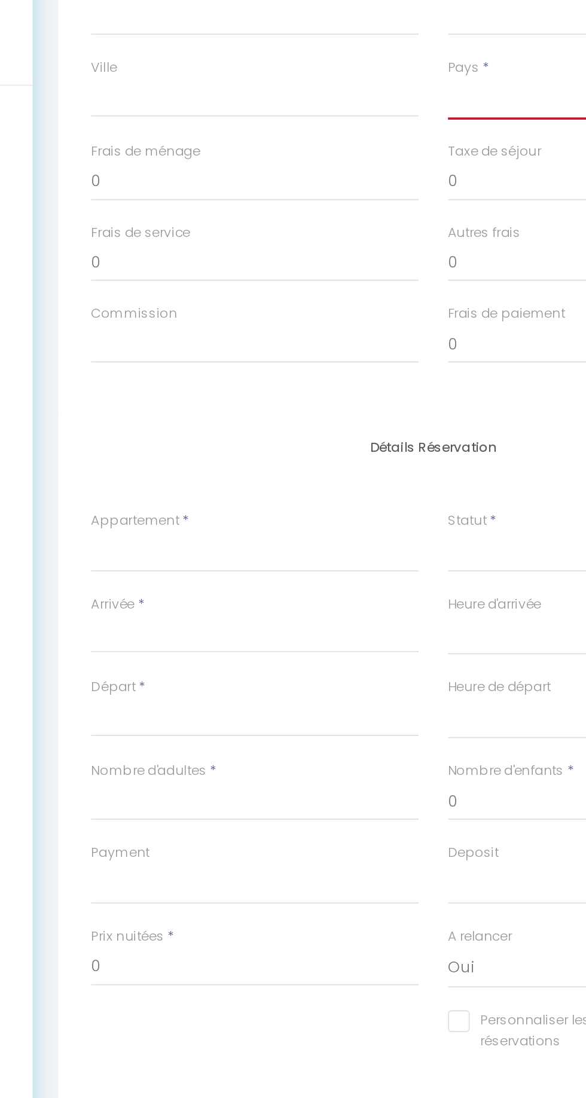
click at [382, 446] on select "France Portugal Afghanistan Albania Algeria American Samoa Andorra Angola Angui…" at bounding box center [464, 453] width 180 height 23
click at [374, 442] on select "France Portugal Afghanistan Albania Algeria American Samoa Andorra Angola Angui…" at bounding box center [464, 453] width 180 height 23
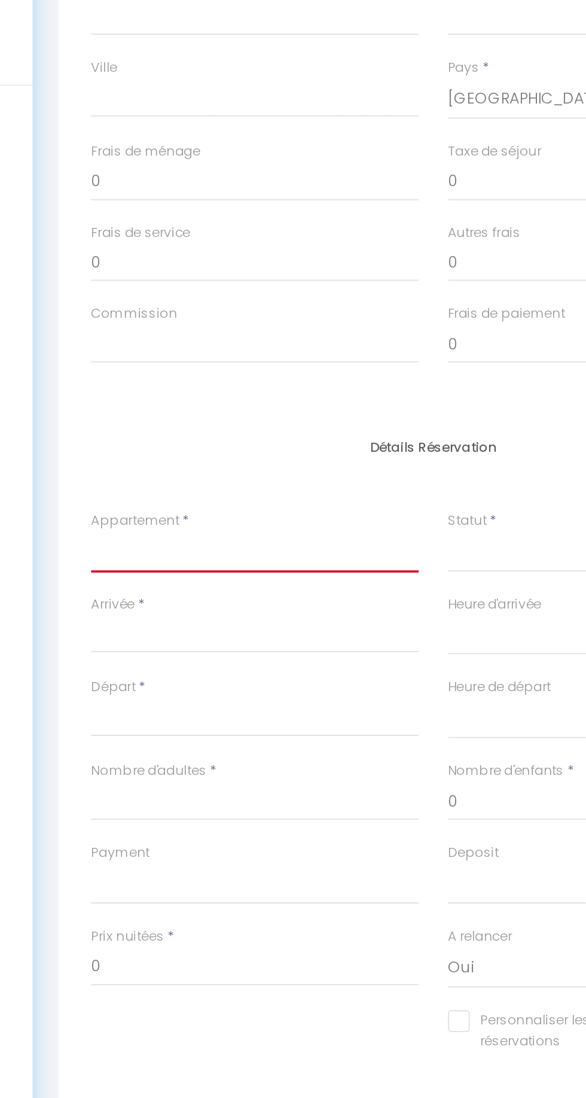
click at [196, 702] on select "1-L’Alcôve Royale.Appartement d’architecte 3-Le Recollet ⭐️ 5-⚡️New ⚡️ - La Fab…" at bounding box center [268, 702] width 180 height 23
click at [178, 691] on select "1-L’Alcôve Royale.Appartement d’architecte 3-Le Recollet ⭐️ 5-⚡️New ⚡️ - La Fab…" at bounding box center [268, 702] width 180 height 23
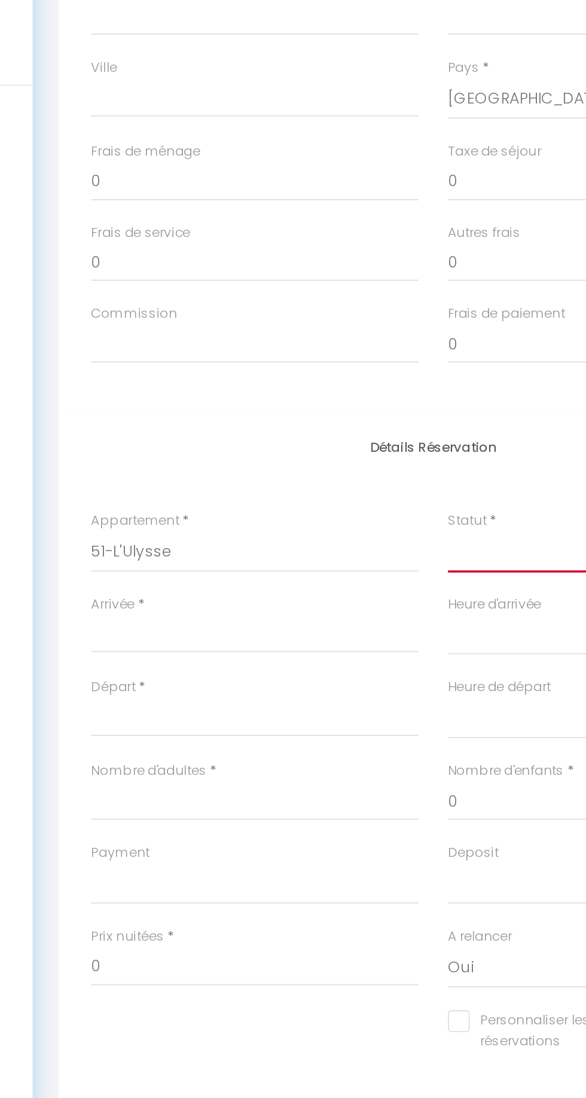
click at [409, 703] on select "Confirmé Non Confirmé Annulé Annulé par le voyageur No Show Request" at bounding box center [464, 702] width 180 height 23
click at [396, 709] on select "Confirmé Non Confirmé Annulé Annulé par le voyageur No Show Request" at bounding box center [464, 702] width 180 height 23
click at [415, 708] on select "Confirmé Non Confirmé Annulé Annulé par le voyageur No Show Request" at bounding box center [464, 702] width 180 height 23
click at [374, 691] on select "Confirmé Non Confirmé Annulé Annulé par le voyageur No Show Request" at bounding box center [464, 702] width 180 height 23
click at [257, 750] on input "Arrivée" at bounding box center [268, 748] width 180 height 16
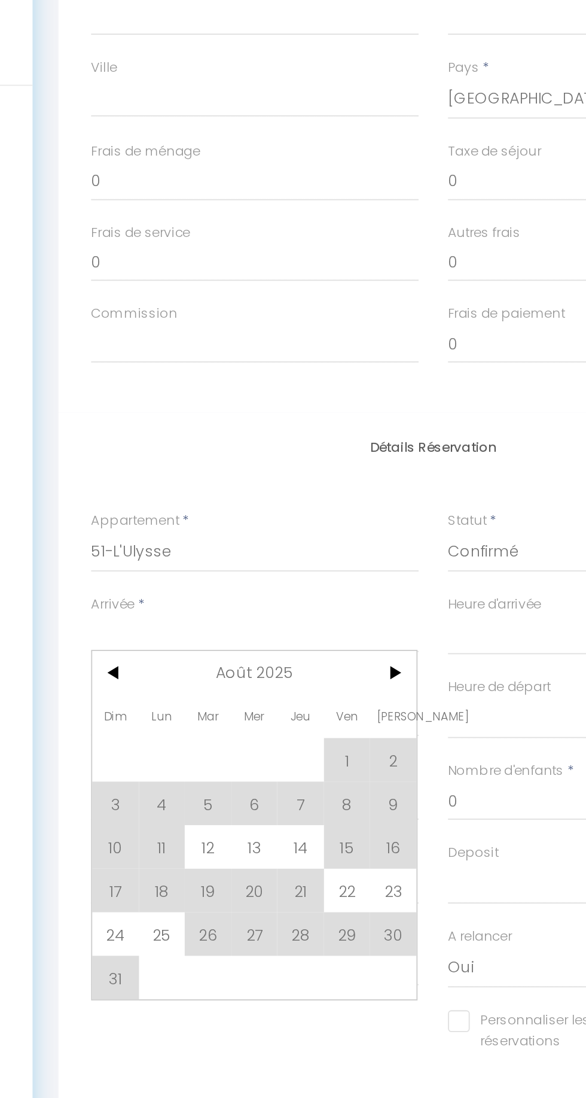
click at [339, 767] on span ">" at bounding box center [344, 768] width 26 height 24
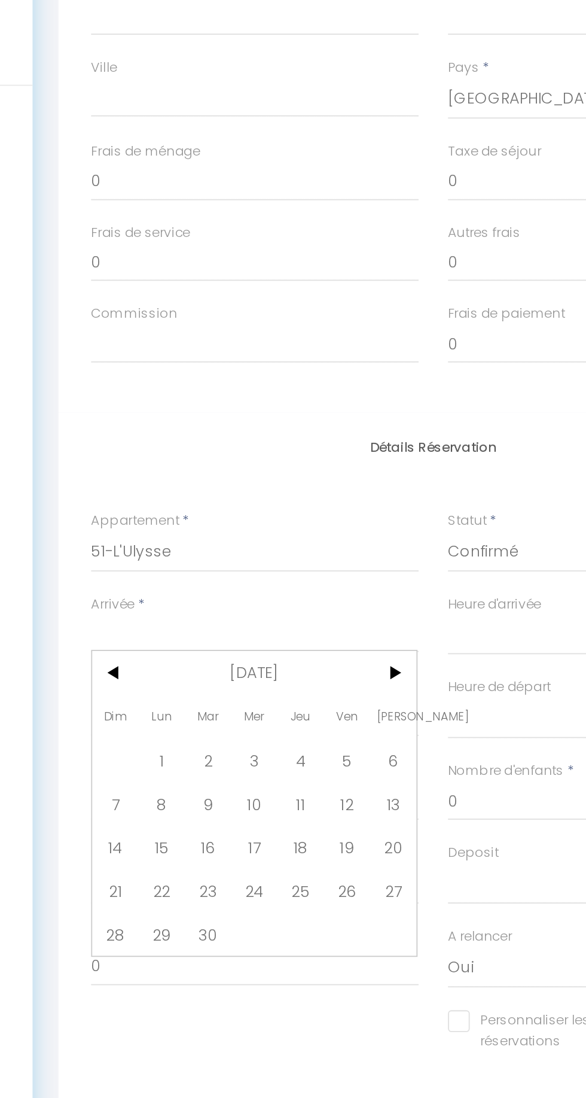
click at [218, 835] on span "8" at bounding box center [217, 840] width 26 height 24
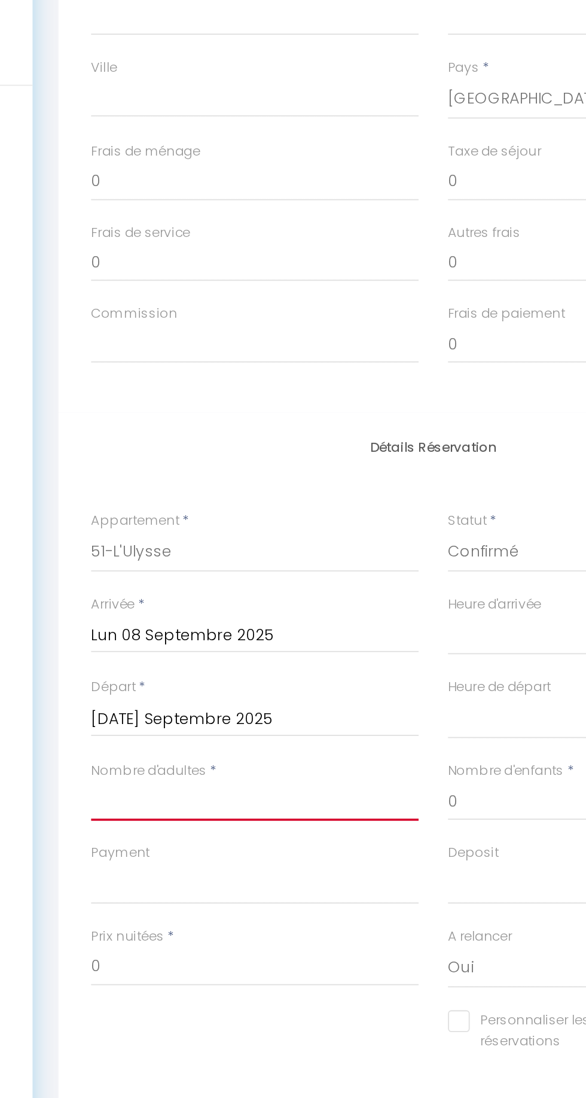
click at [223, 840] on input "Nombre d'adultes" at bounding box center [268, 839] width 180 height 22
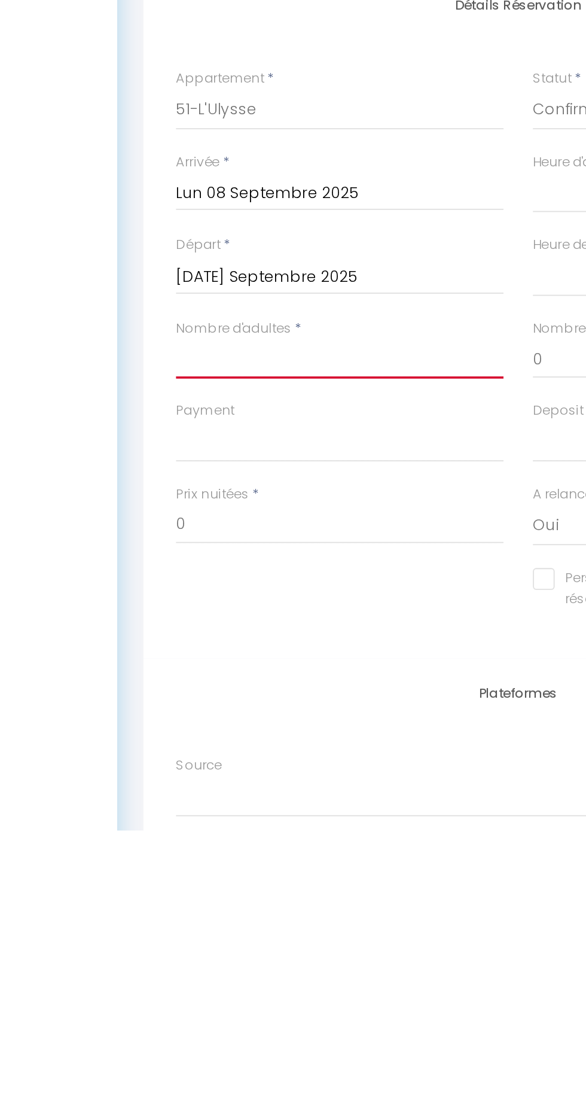
click at [273, 843] on input "Nombre d'adultes" at bounding box center [268, 839] width 180 height 22
click at [286, 795] on input "Mar 09 Septembre 2025" at bounding box center [268, 794] width 180 height 16
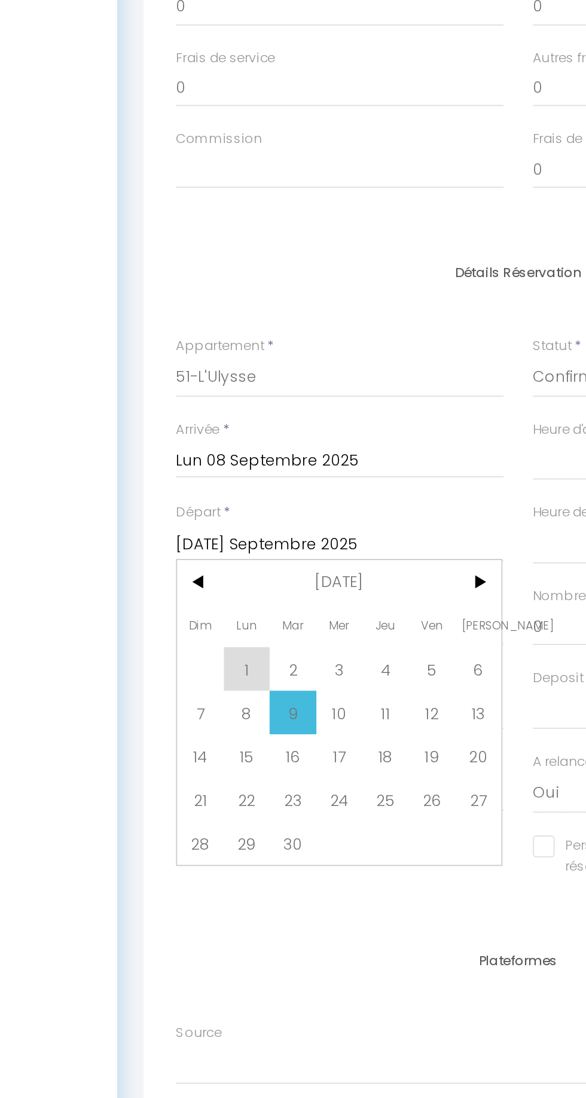
click at [293, 890] on span "11" at bounding box center [293, 886] width 26 height 24
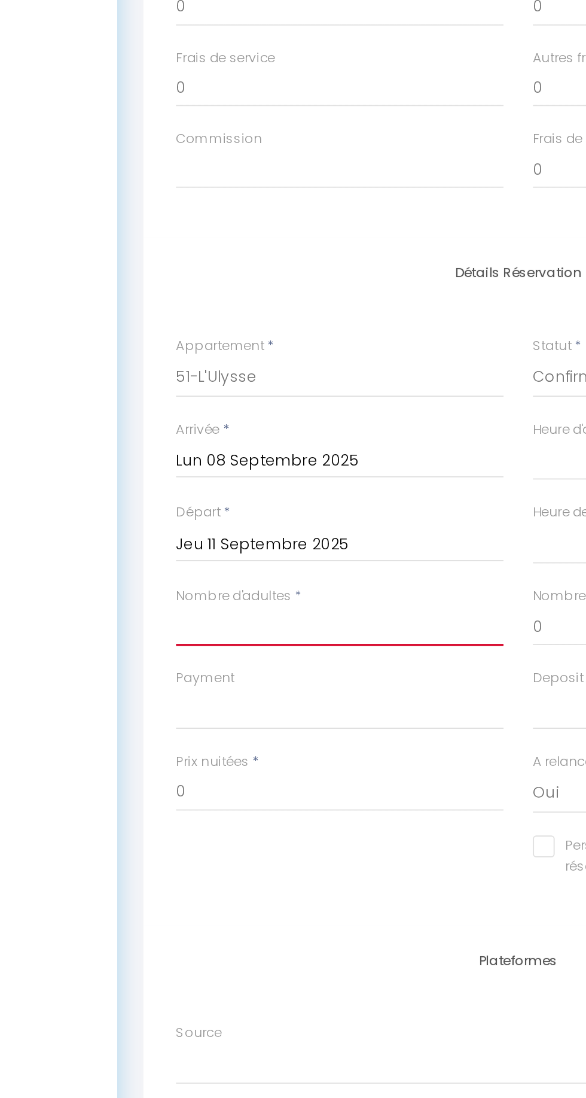
click at [254, 834] on input "Nombre d'adultes" at bounding box center [268, 839] width 180 height 22
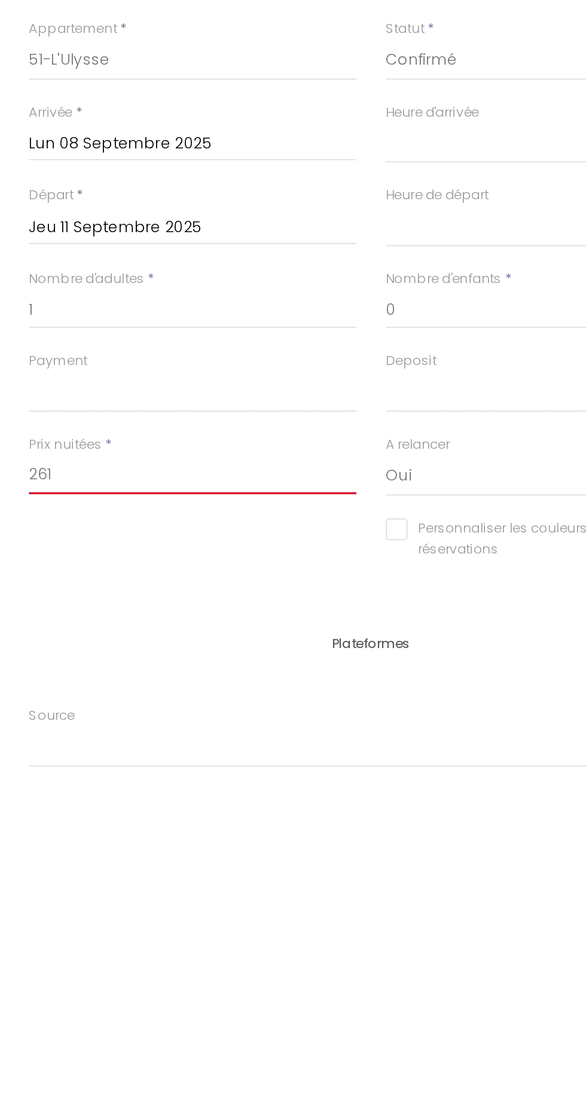
click at [252, 933] on input "261" at bounding box center [268, 930] width 180 height 22
click at [314, 972] on div "Personnaliser les couleurs des réservations #D7092E" at bounding box center [366, 971] width 392 height 35
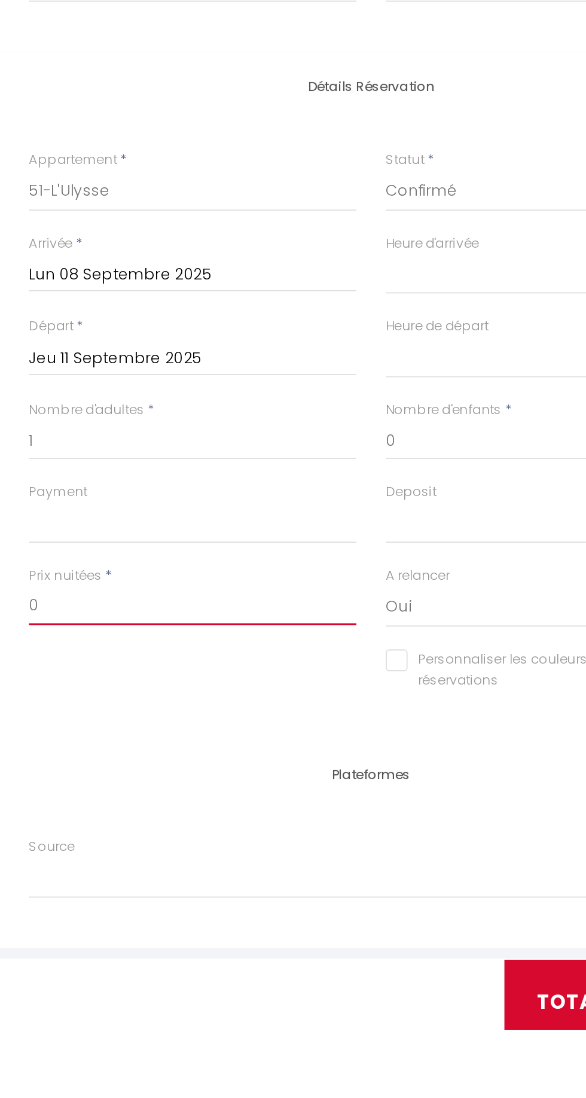
click at [333, 867] on input "0" at bounding box center [268, 866] width 180 height 22
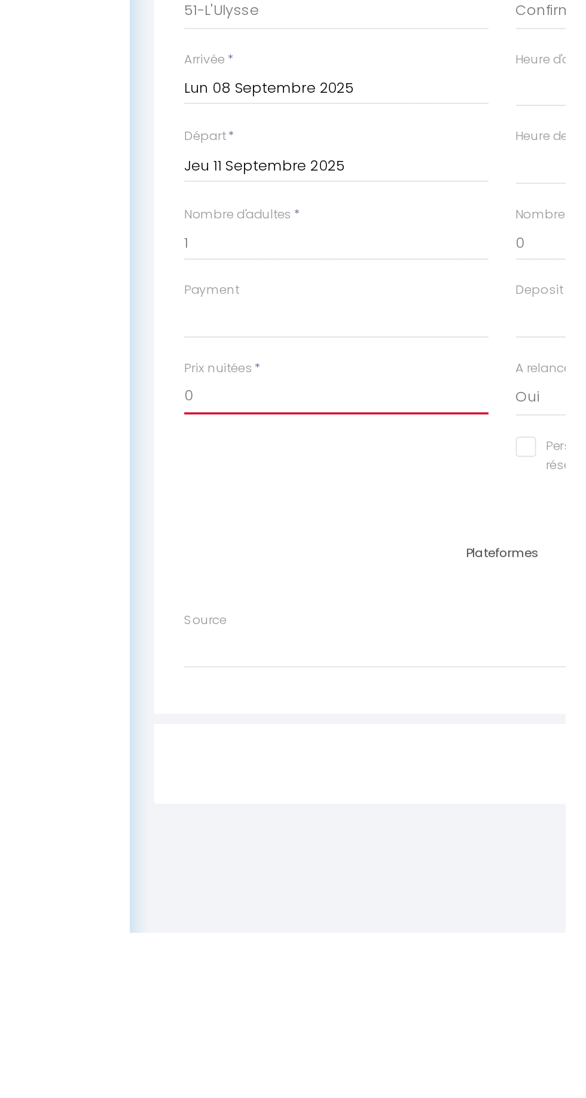
scroll to position [115, 0]
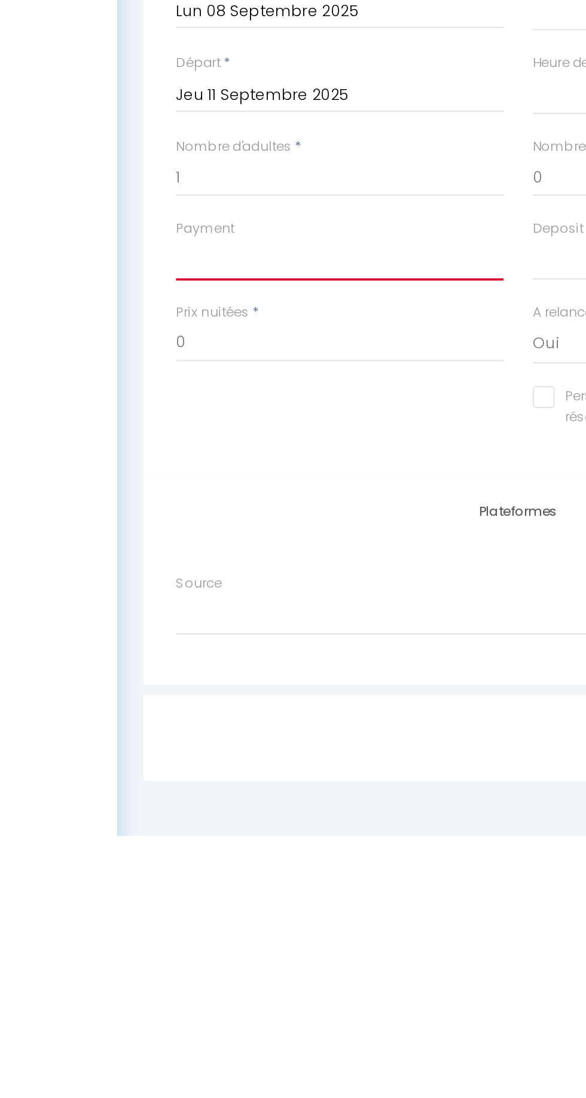
click at [298, 777] on select "OK KO" at bounding box center [268, 781] width 180 height 23
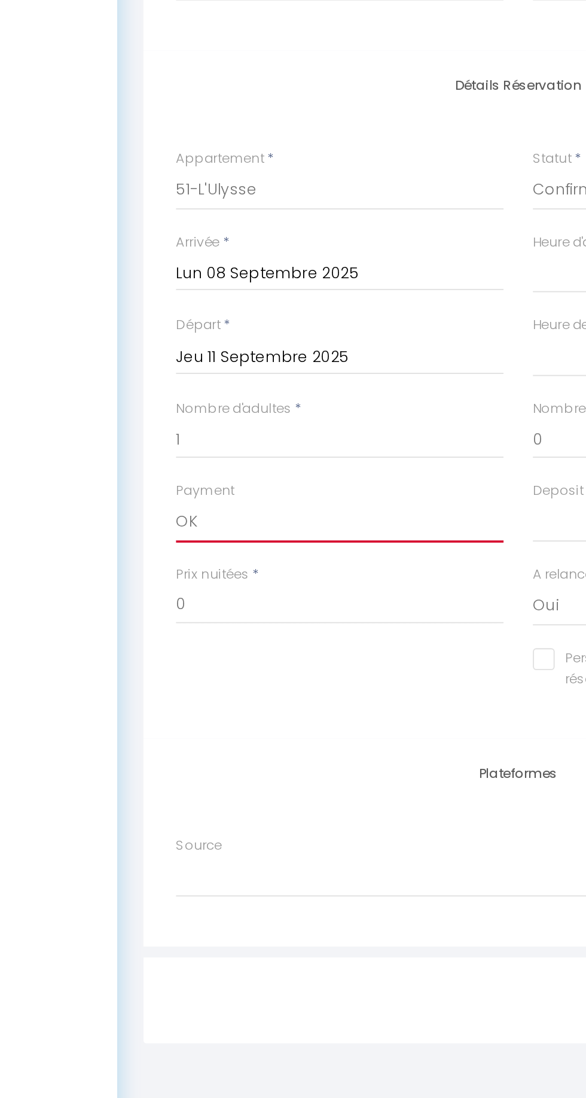
click at [178, 770] on select "OK KO" at bounding box center [268, 781] width 180 height 23
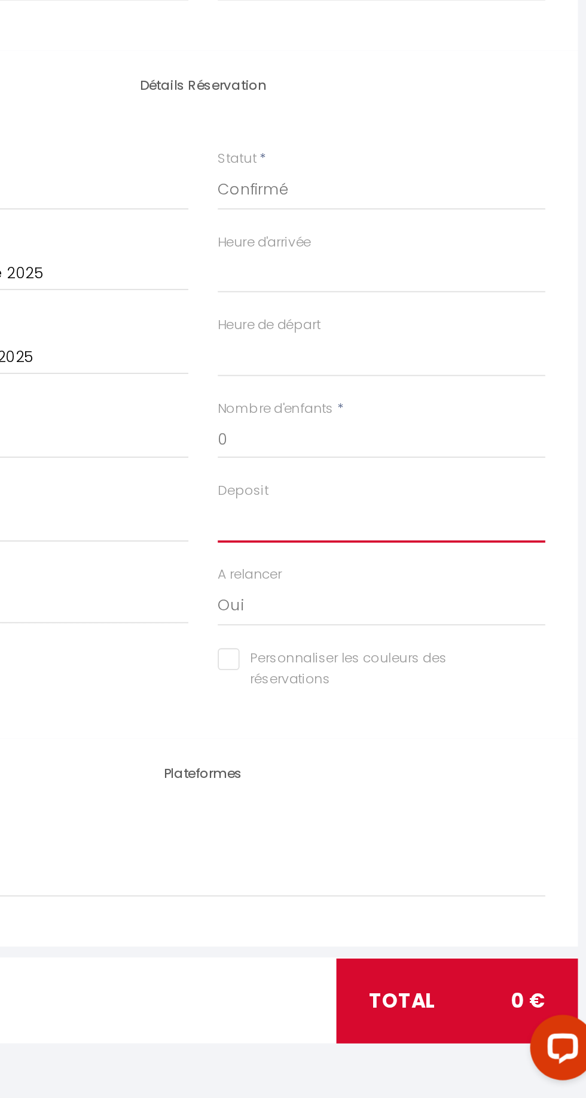
click at [452, 771] on select "OK KO" at bounding box center [464, 781] width 180 height 23
click at [374, 770] on select "OK KO" at bounding box center [464, 781] width 180 height 23
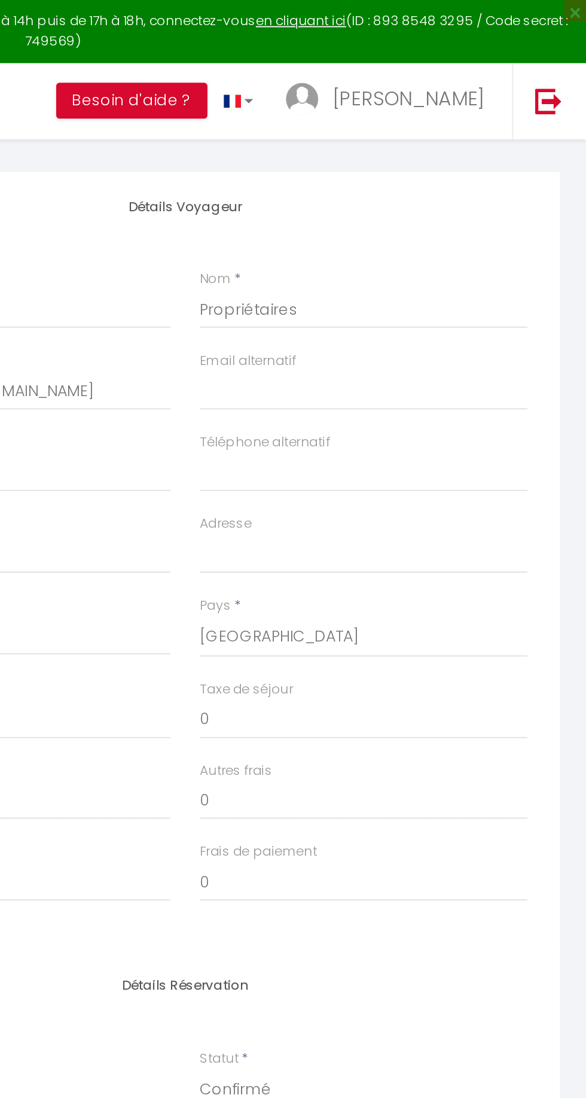
scroll to position [0, 0]
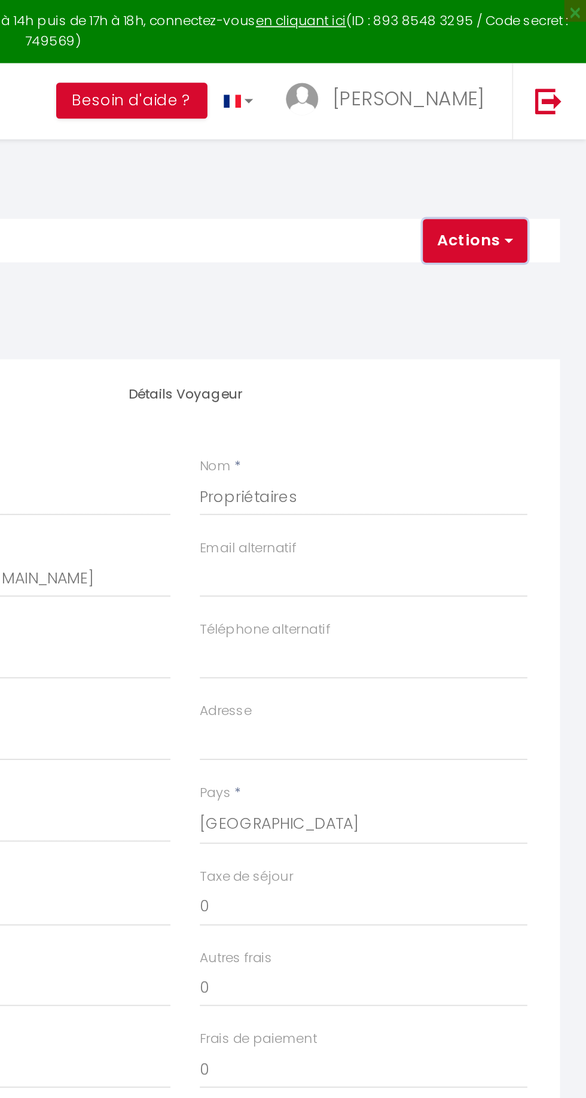
click at [527, 141] on button "Actions" at bounding box center [525, 132] width 57 height 24
click at [525, 159] on link "Enregistrer" at bounding box center [535, 159] width 95 height 16
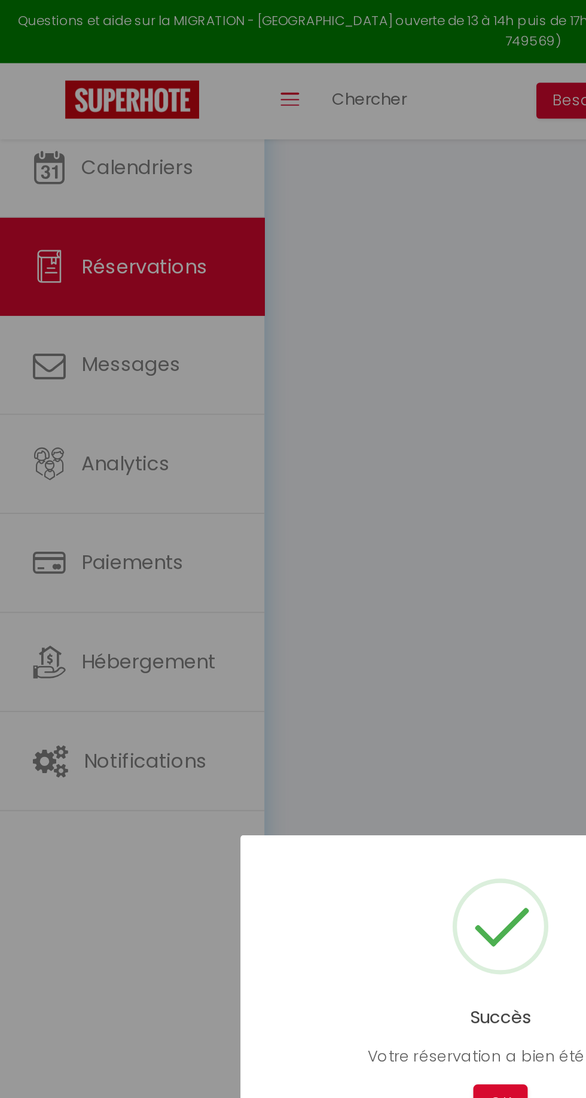
click at [72, 92] on div at bounding box center [293, 549] width 586 height 1098
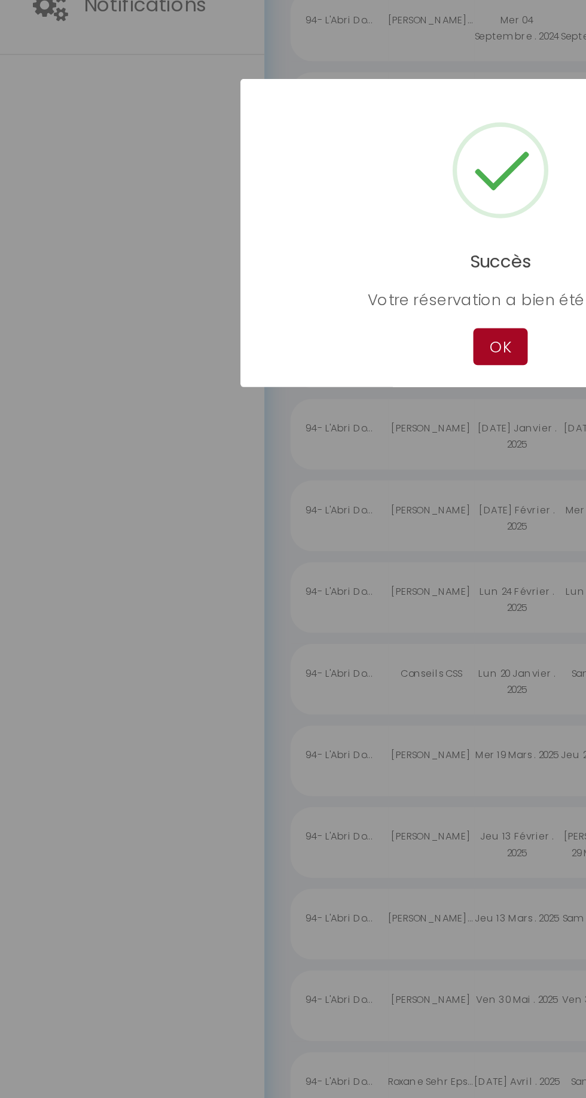
click at [273, 617] on button "OK" at bounding box center [275, 606] width 30 height 21
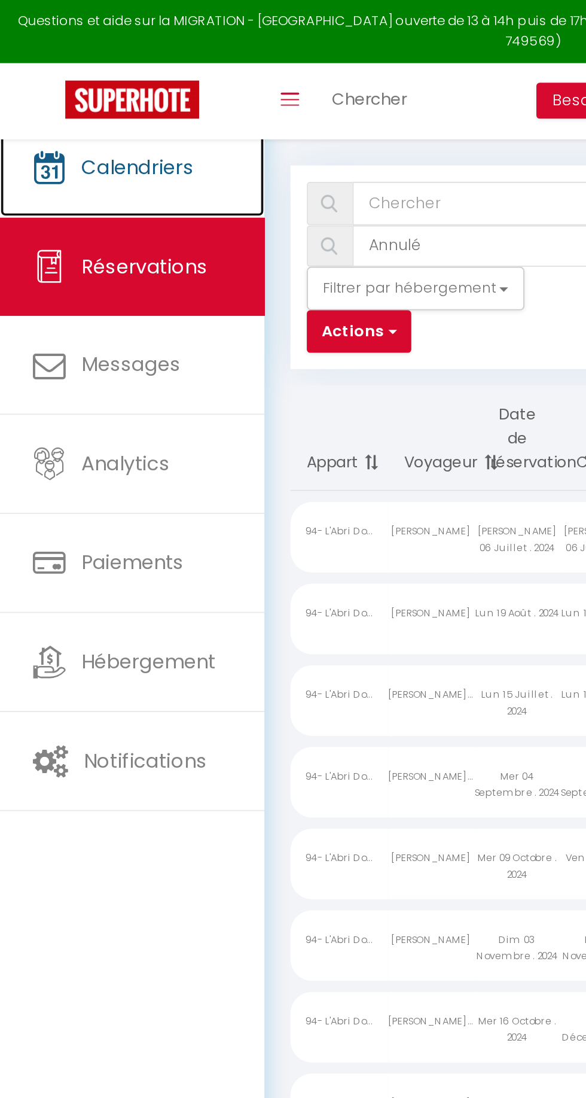
click at [71, 95] on span "Calendriers" at bounding box center [76, 91] width 62 height 15
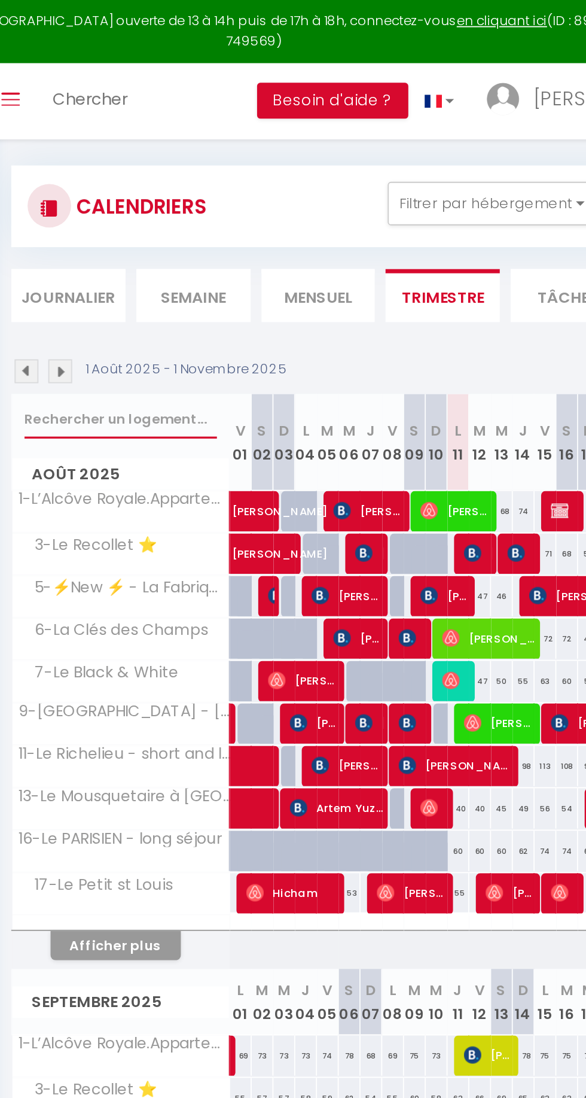
click at [205, 232] on input "text" at bounding box center [220, 231] width 106 height 22
